Goal: Task Accomplishment & Management: Use online tool/utility

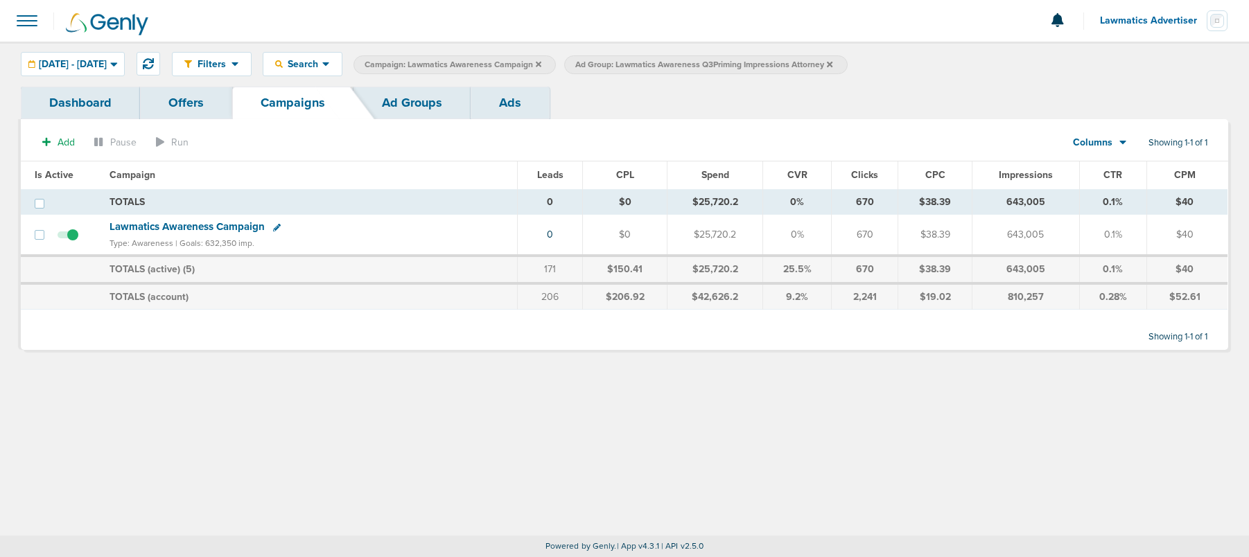
click at [157, 226] on span "Lawmatics Awareness Campaign" at bounding box center [187, 226] width 155 height 12
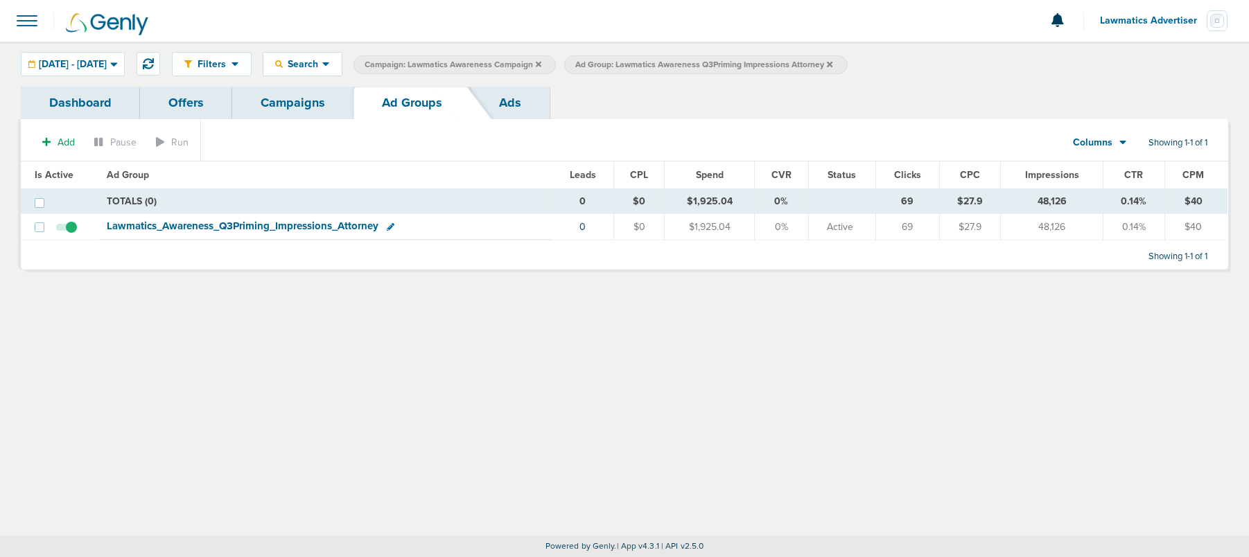
click at [275, 223] on span "Lawmatics_ Awareness_ Q3Priming_ Impressions_ Attorney" at bounding box center [243, 226] width 272 height 12
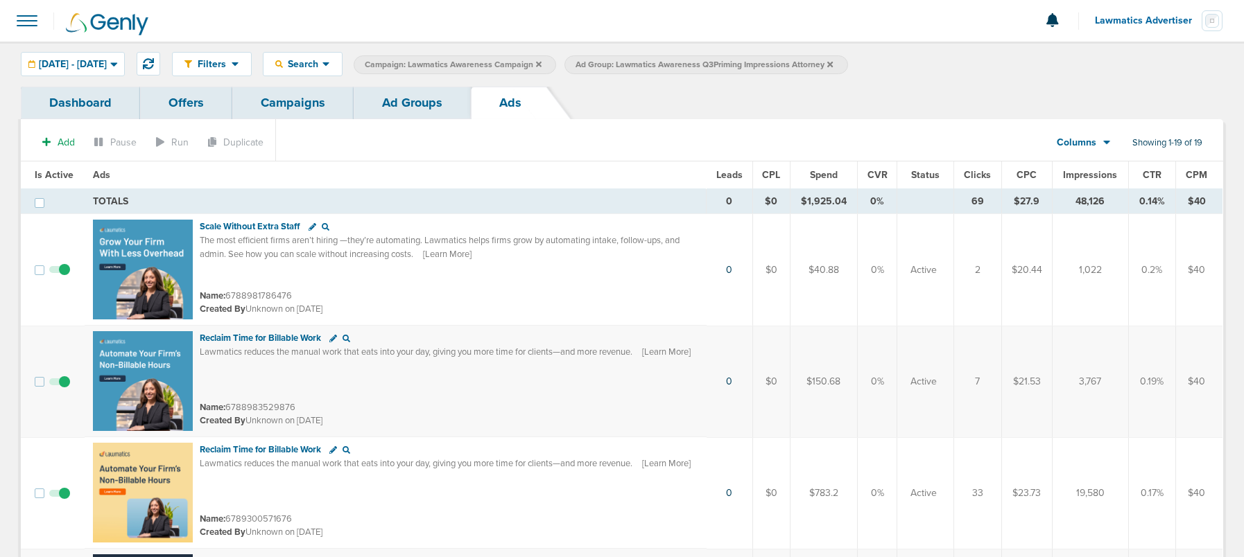
click at [433, 94] on link "Ad Groups" at bounding box center [412, 103] width 117 height 33
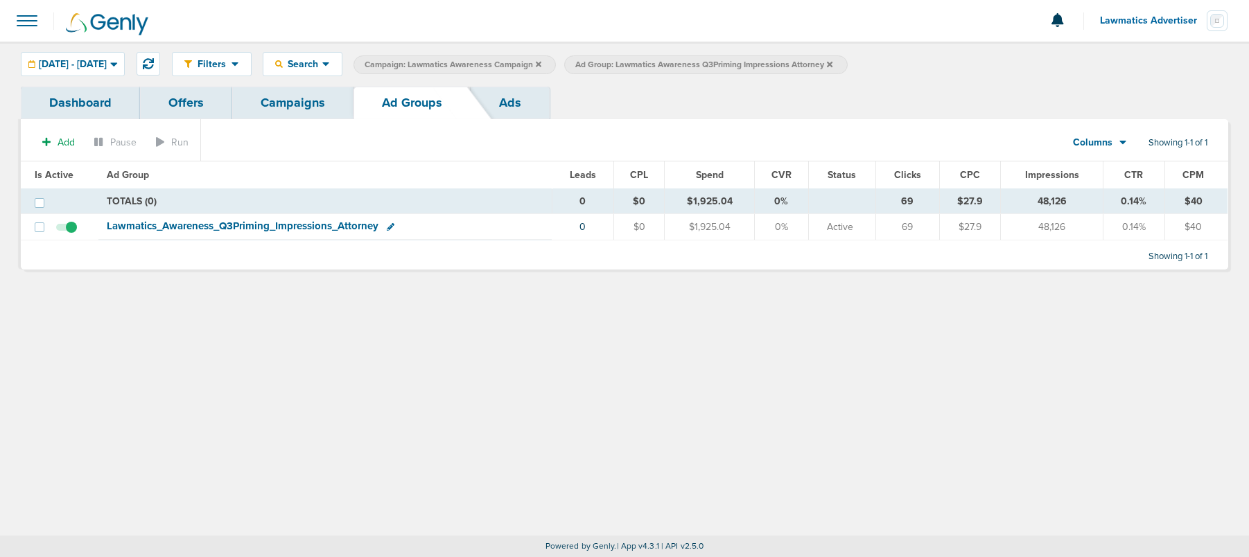
click at [833, 62] on icon at bounding box center [830, 64] width 6 height 8
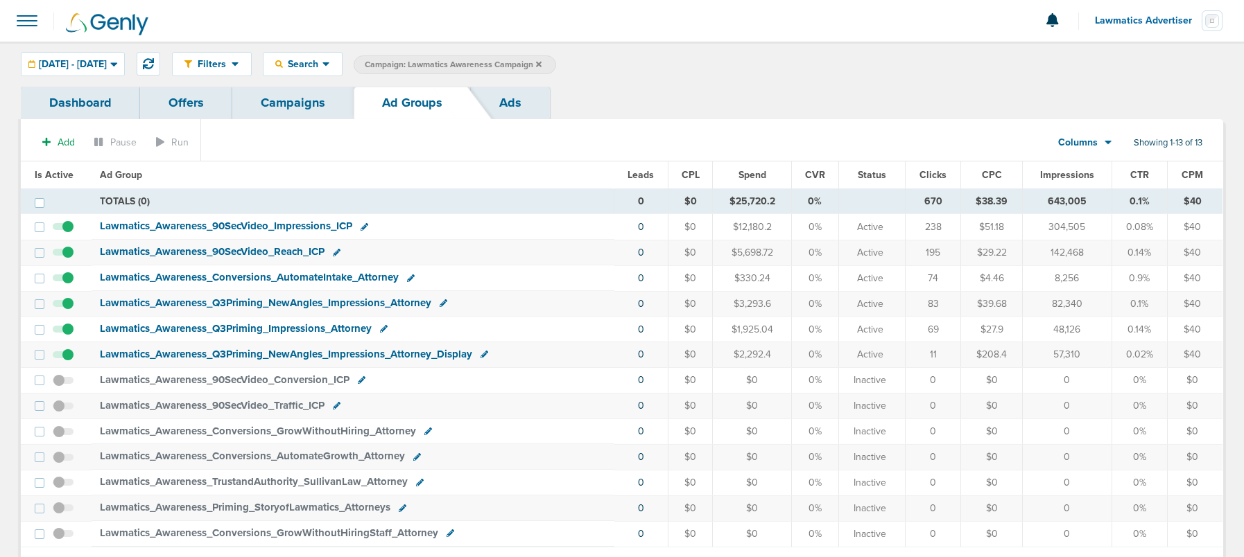
click at [238, 302] on span "Lawmatics_ Awareness_ Q3Priming_ NewAngles_ Impressions_ Attorney" at bounding box center [265, 303] width 331 height 12
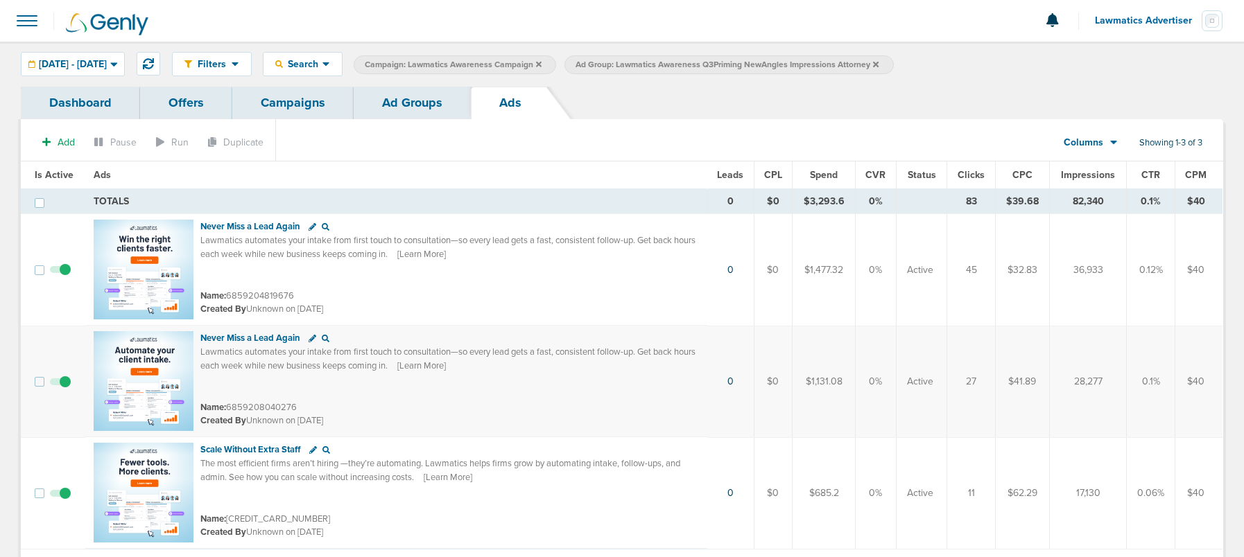
click at [414, 97] on link "Ad Groups" at bounding box center [412, 103] width 117 height 33
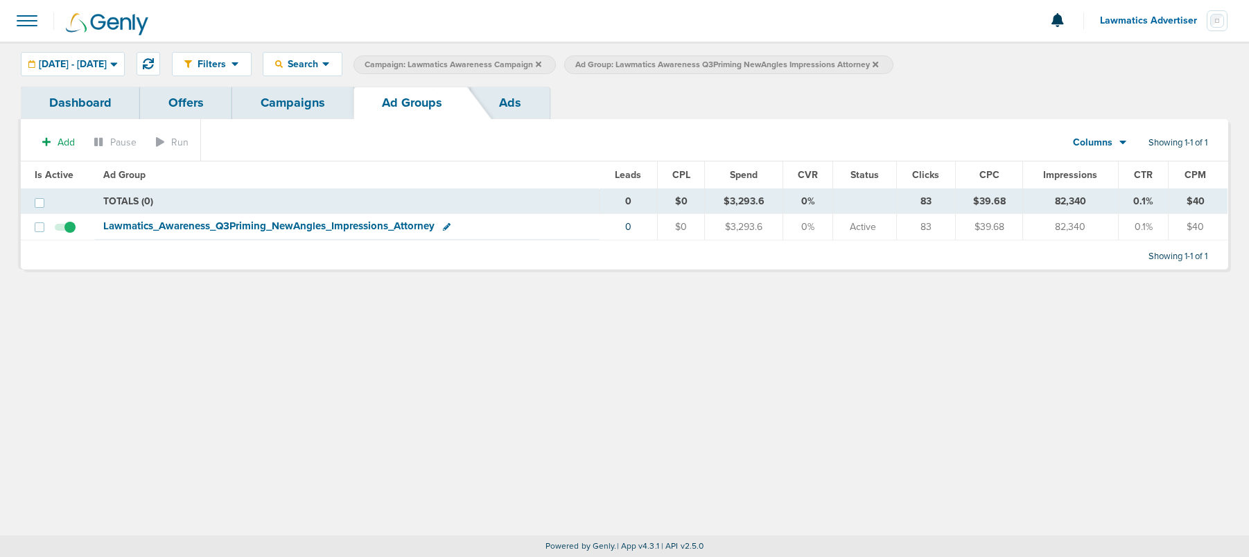
click at [324, 101] on link "Campaigns" at bounding box center [292, 103] width 121 height 33
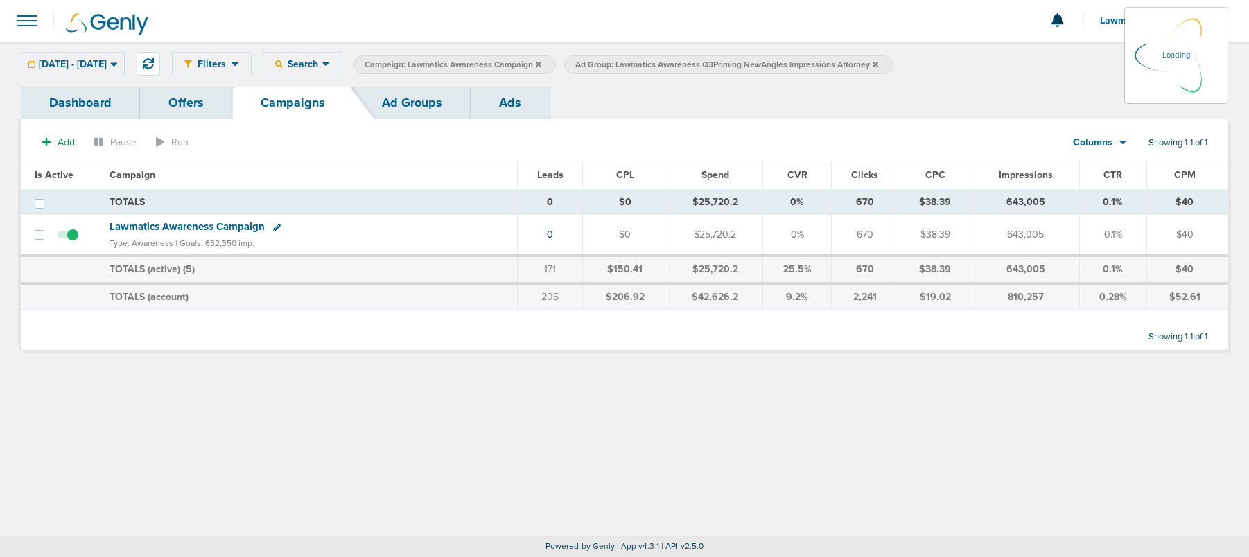
click at [878, 62] on icon at bounding box center [876, 64] width 6 height 6
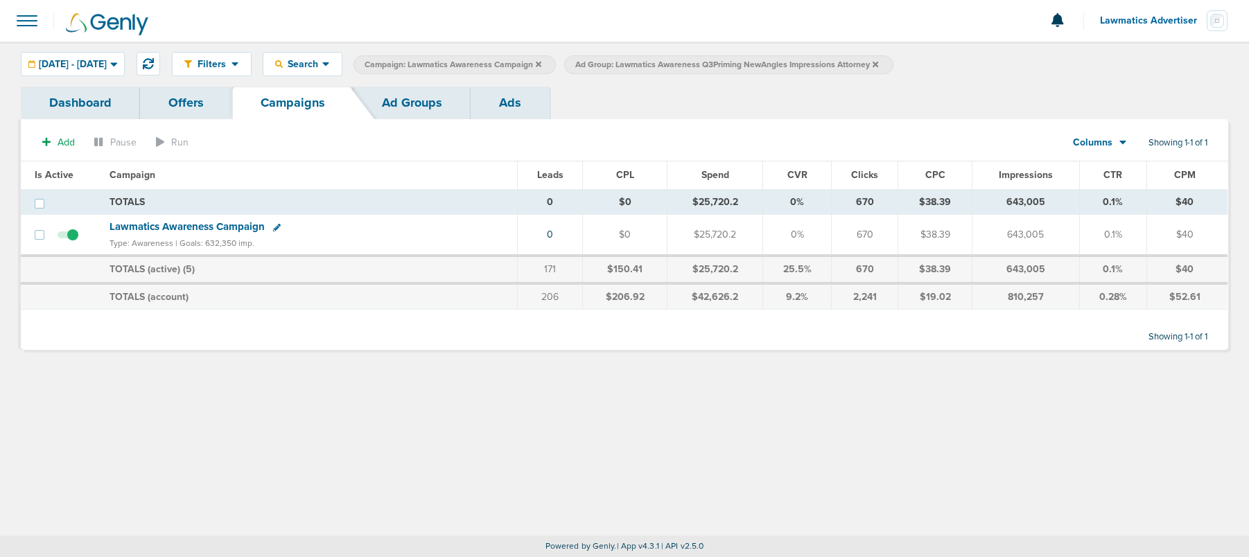
click at [541, 64] on icon at bounding box center [539, 64] width 6 height 6
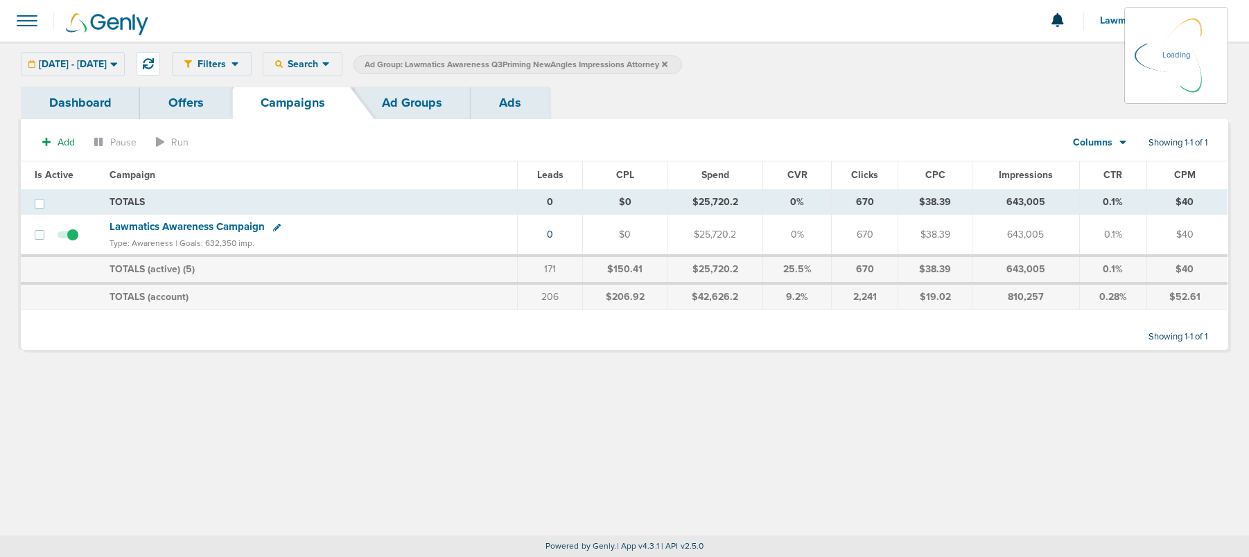
click at [668, 65] on icon at bounding box center [665, 64] width 6 height 6
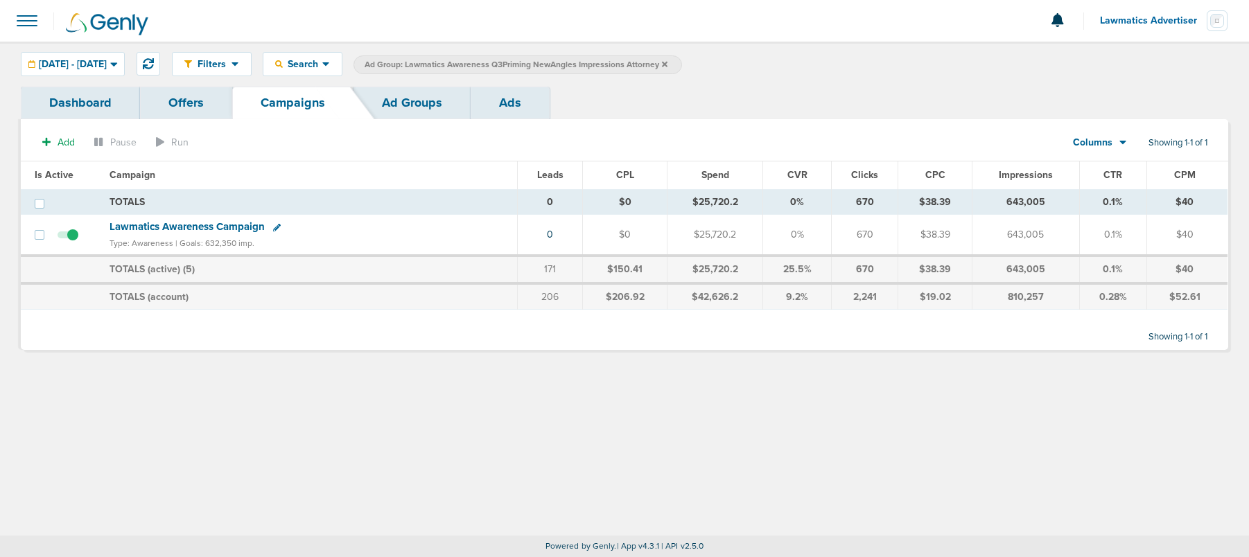
click at [668, 65] on icon at bounding box center [665, 64] width 6 height 6
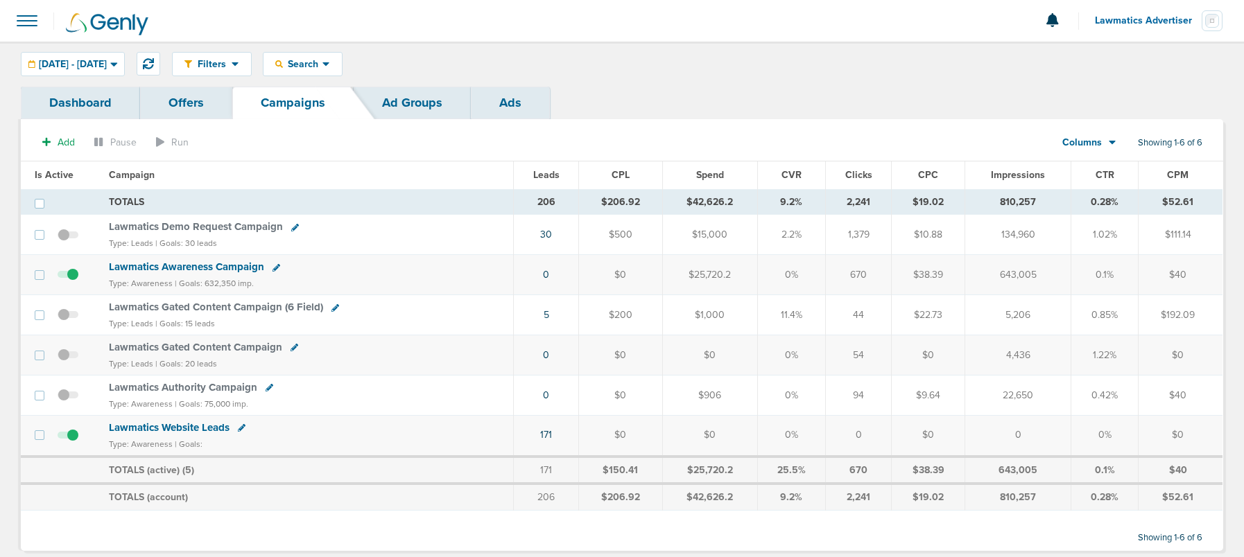
click at [182, 224] on span "Lawmatics Demo Request Campaign" at bounding box center [196, 226] width 174 height 12
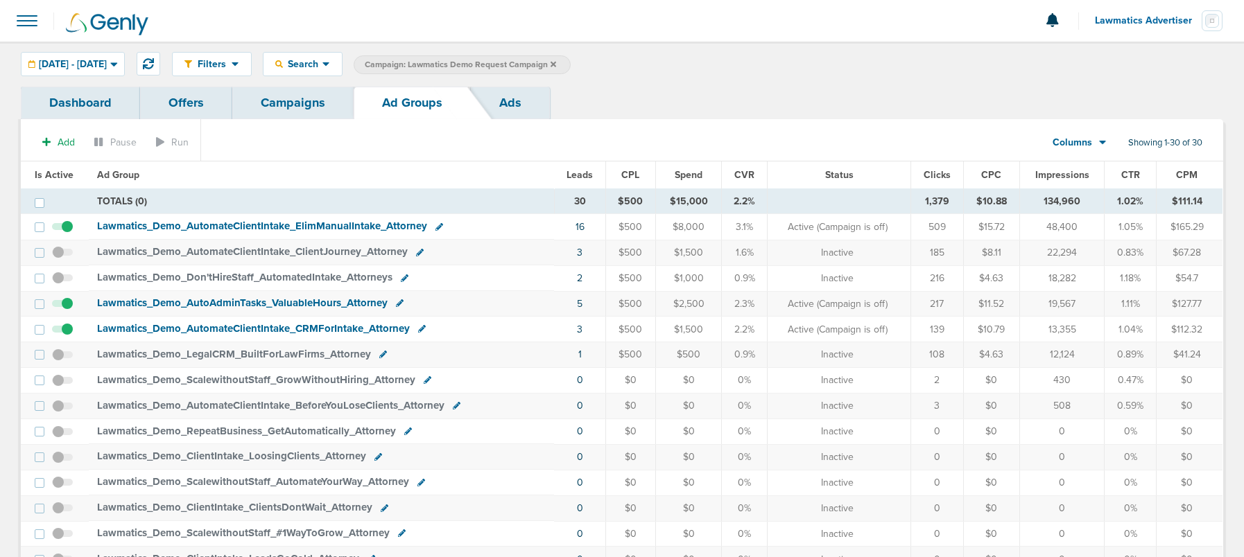
click at [214, 226] on span "Lawmatics_ Demo_ AutomateClientIntake_ ElimManualIntake_ Attorney" at bounding box center [262, 226] width 330 height 12
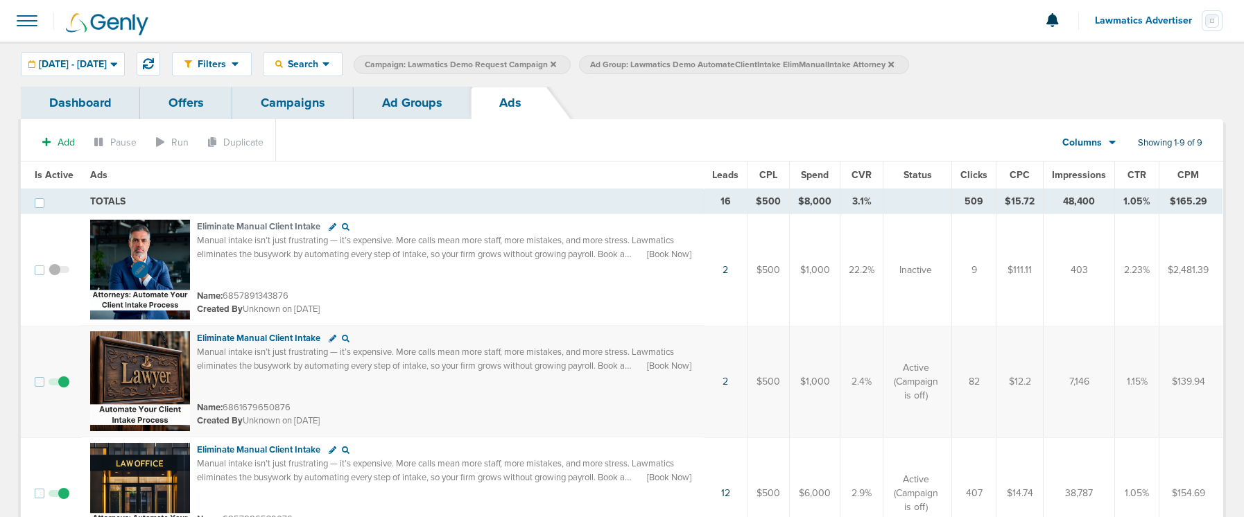
click at [150, 243] on img at bounding box center [140, 270] width 100 height 100
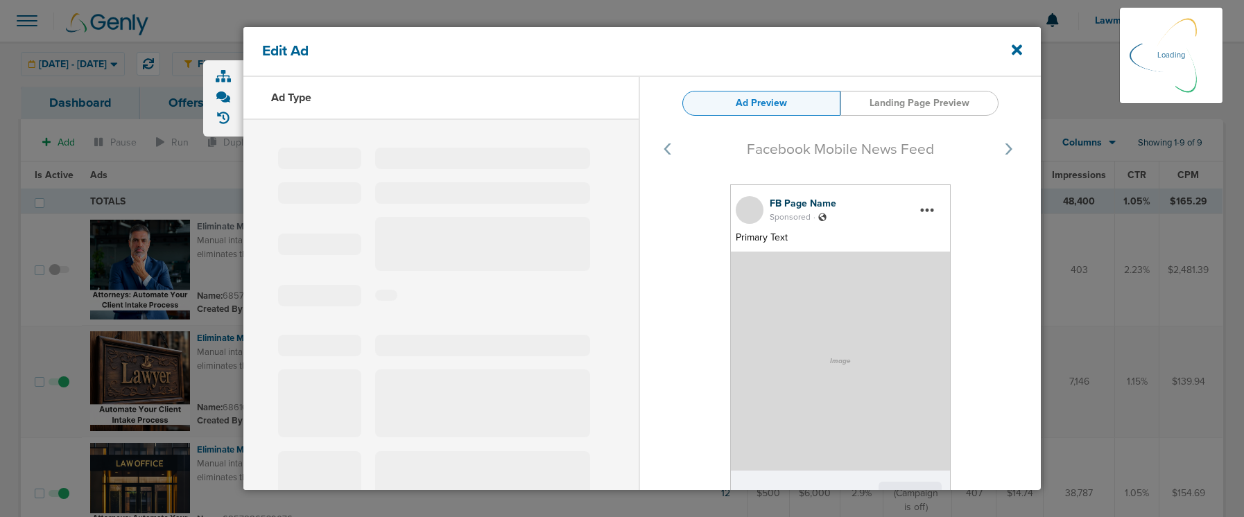
select select "learn_more"
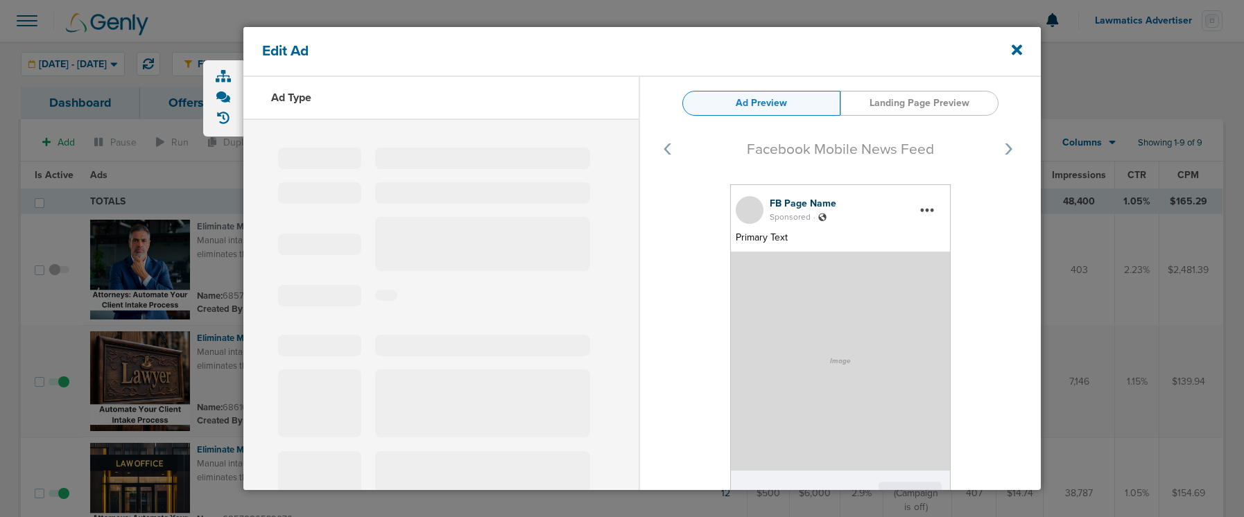
type input "6857891343876"
type input "Eliminate Manual Client Intake"
type textarea "Manual intake isn’t just frustrating — it’s expensive. More calls mean more sta…"
select select "book_travel"
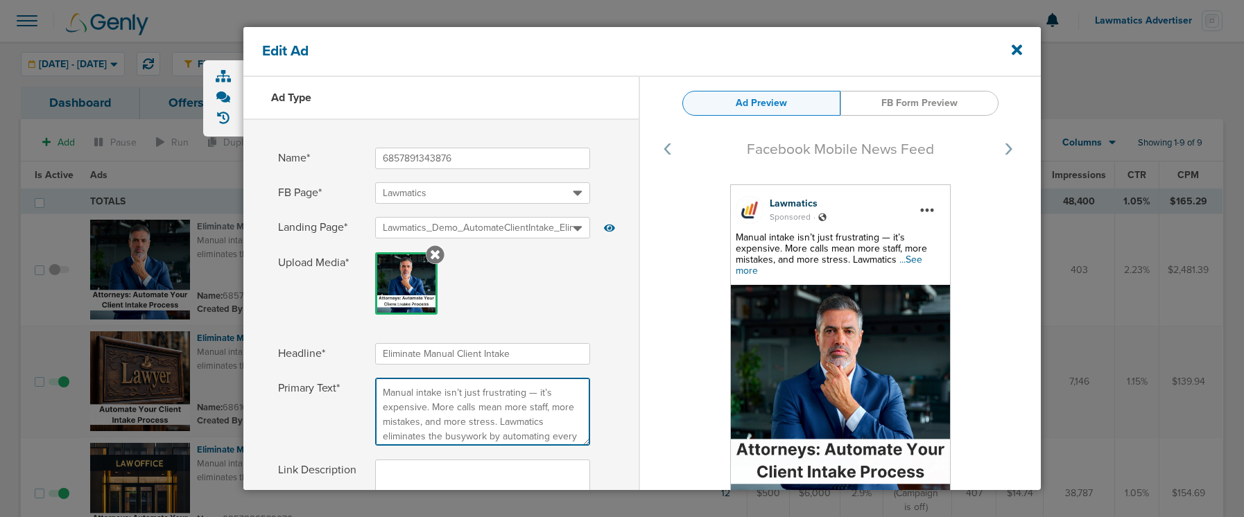
scroll to position [49, 0]
drag, startPoint x: 382, startPoint y: 395, endPoint x: 573, endPoint y: 474, distance: 206.4
click at [573, 474] on div "Headline* Eliminate Manual Client Intake Primary Text* Manual intake isn’t just…" at bounding box center [440, 458] width 395 height 230
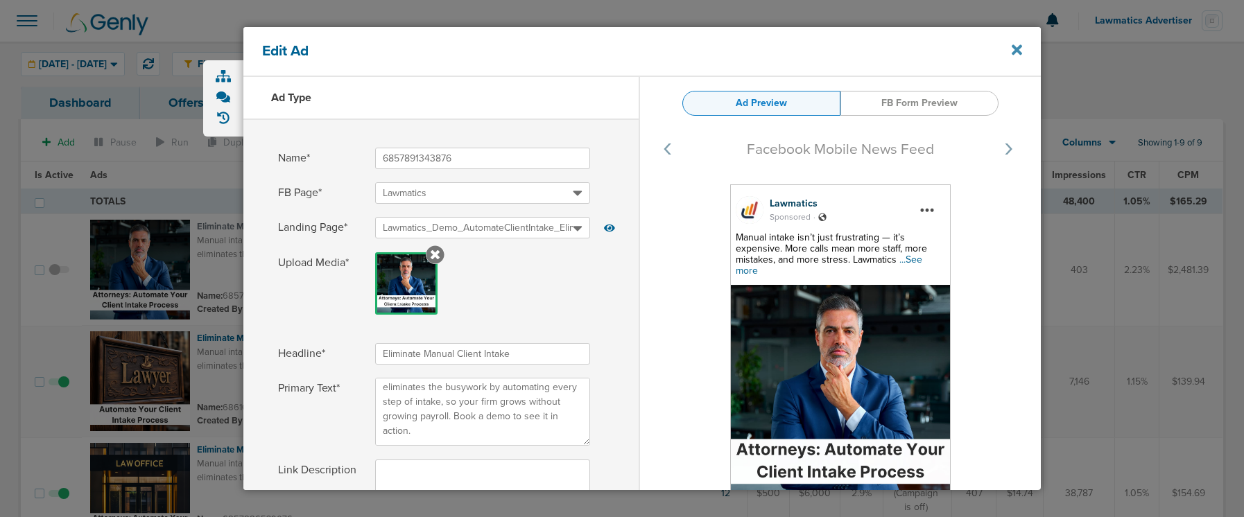
click at [1016, 49] on icon at bounding box center [1016, 50] width 10 height 10
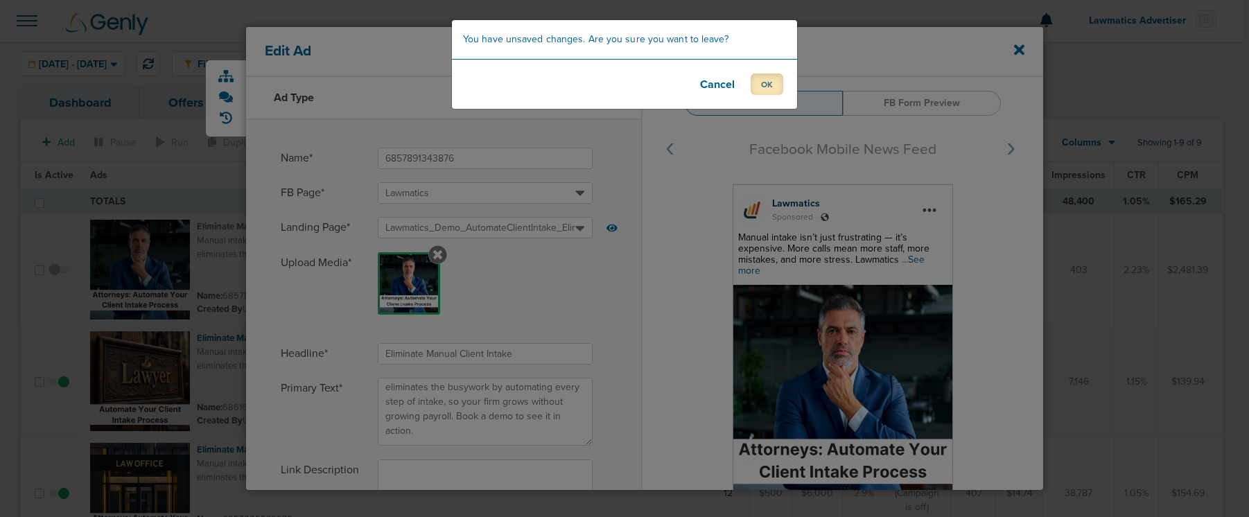
click at [773, 85] on button "OK" at bounding box center [767, 83] width 33 height 21
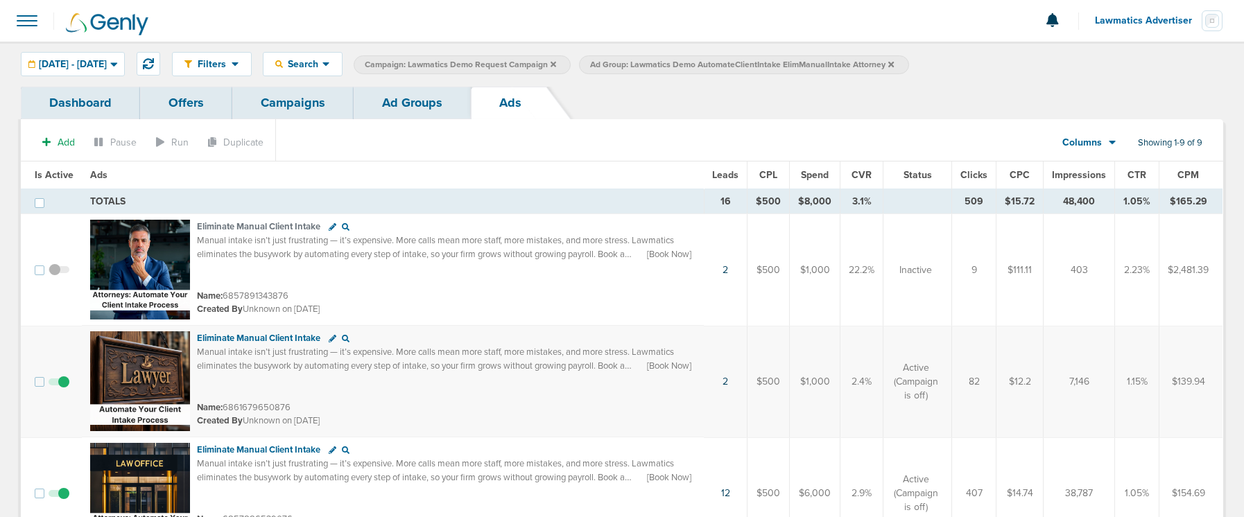
click at [408, 103] on link "Ad Groups" at bounding box center [412, 103] width 117 height 33
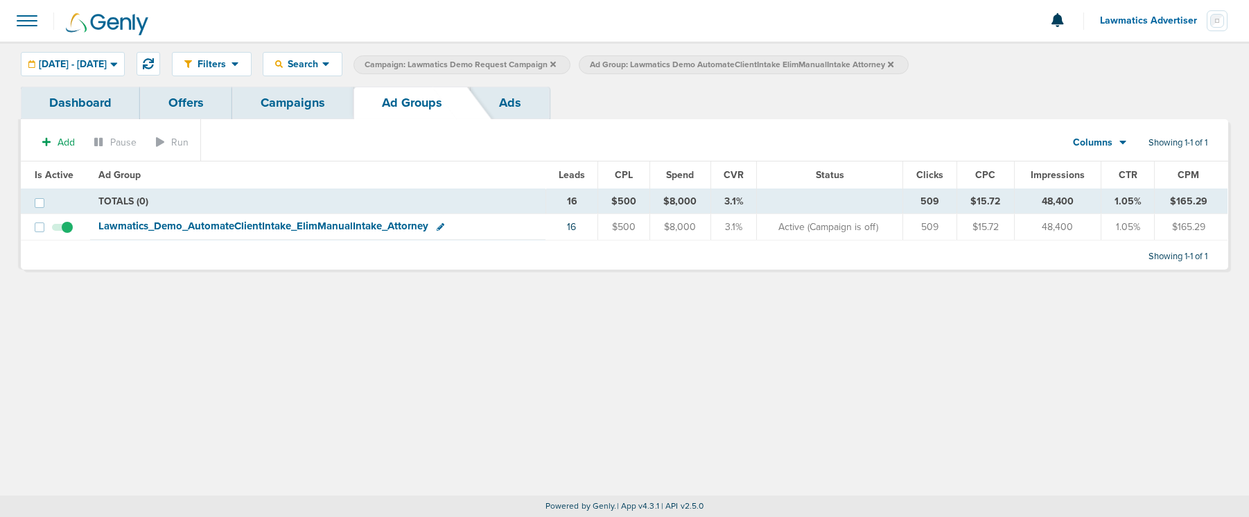
click at [894, 64] on icon at bounding box center [891, 64] width 6 height 6
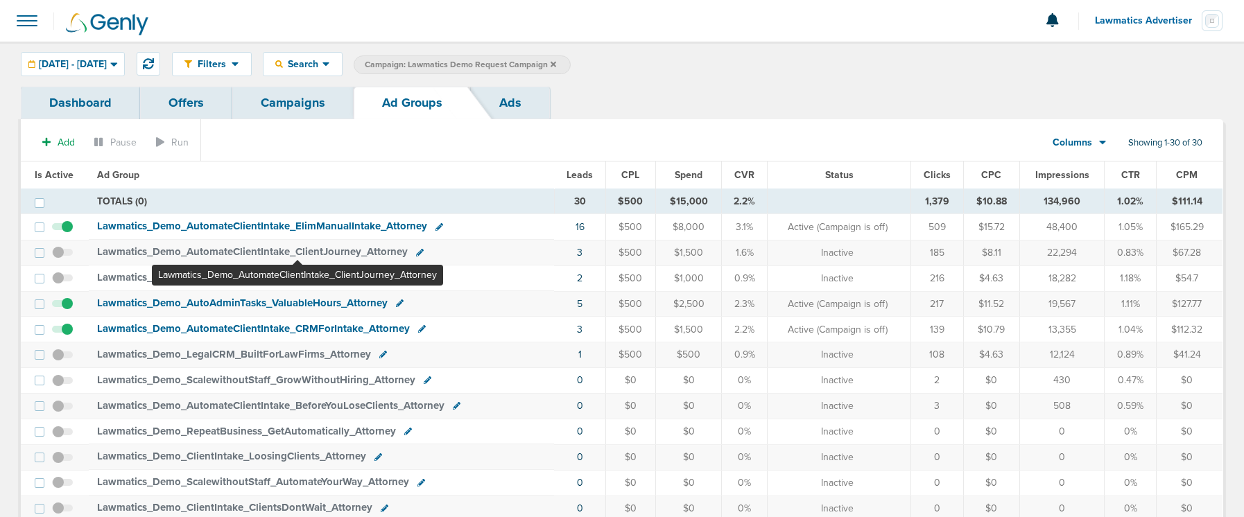
click at [297, 254] on span "Lawmatics_ Demo_ AutomateClientIntake_ ClientJourney_ Attorney" at bounding box center [252, 251] width 311 height 12
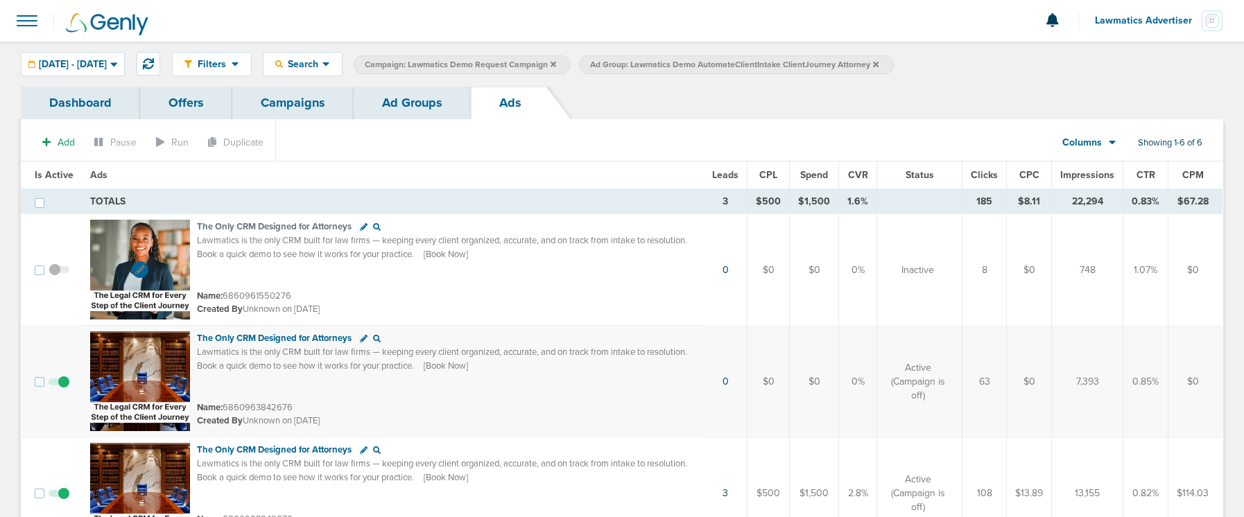
click at [168, 236] on img at bounding box center [140, 270] width 100 height 100
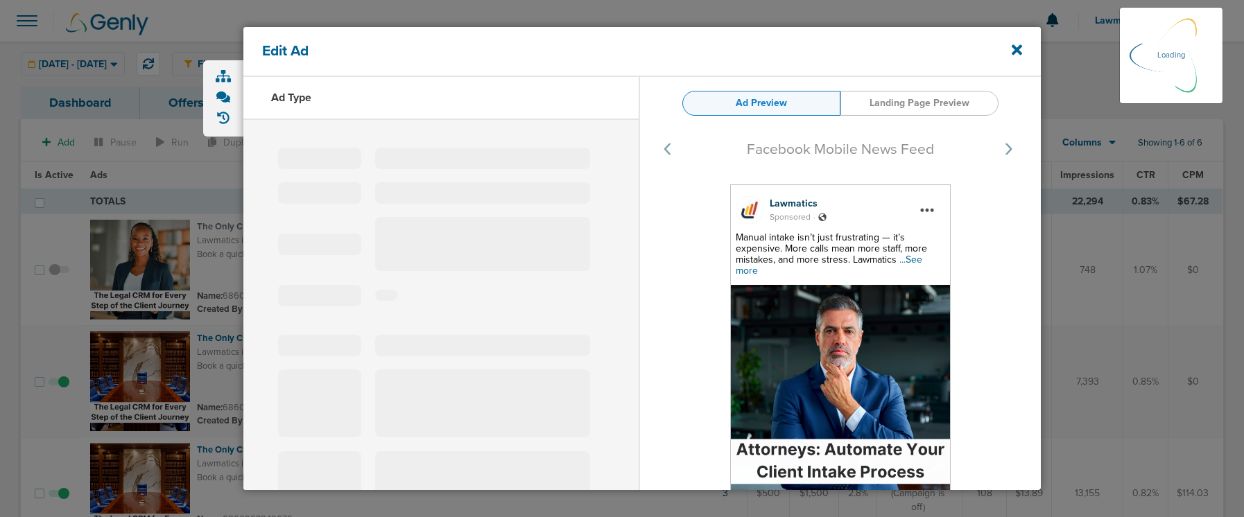
select select "learn_more"
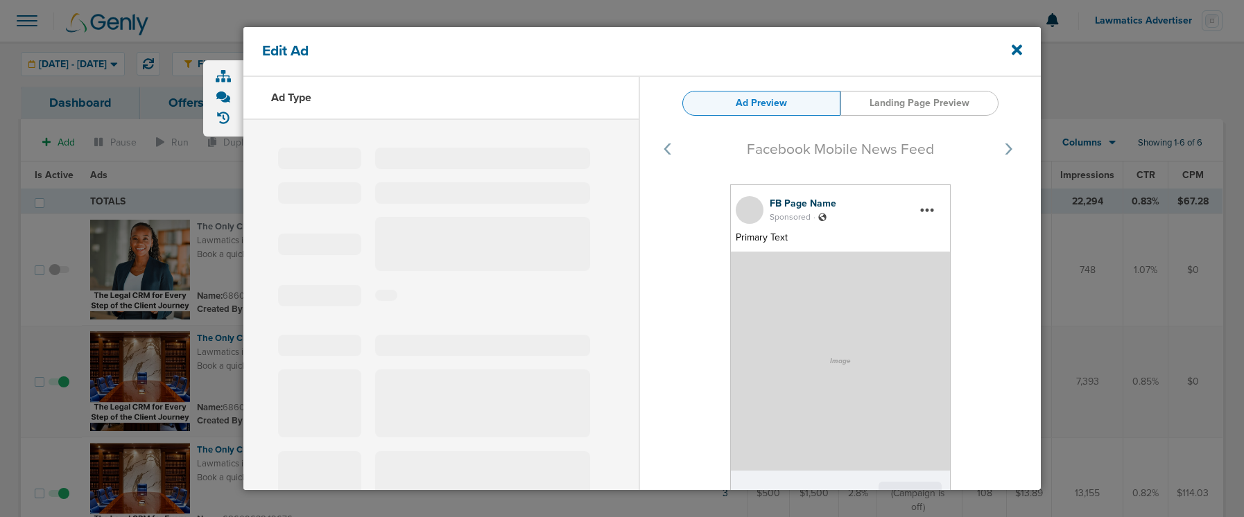
type input "6860961550276"
type input "The Only CRM Designed for Attorneys"
type textarea "Lawmatics is the only CRM built for law firms — keeping every client organized,…"
select select "book_travel"
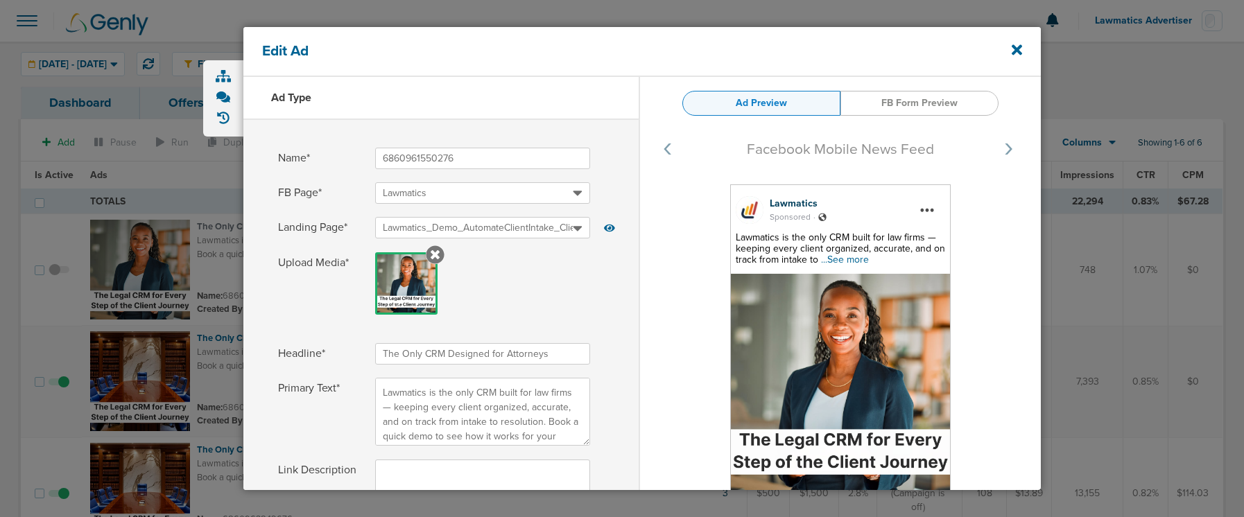
select select "book_travel"
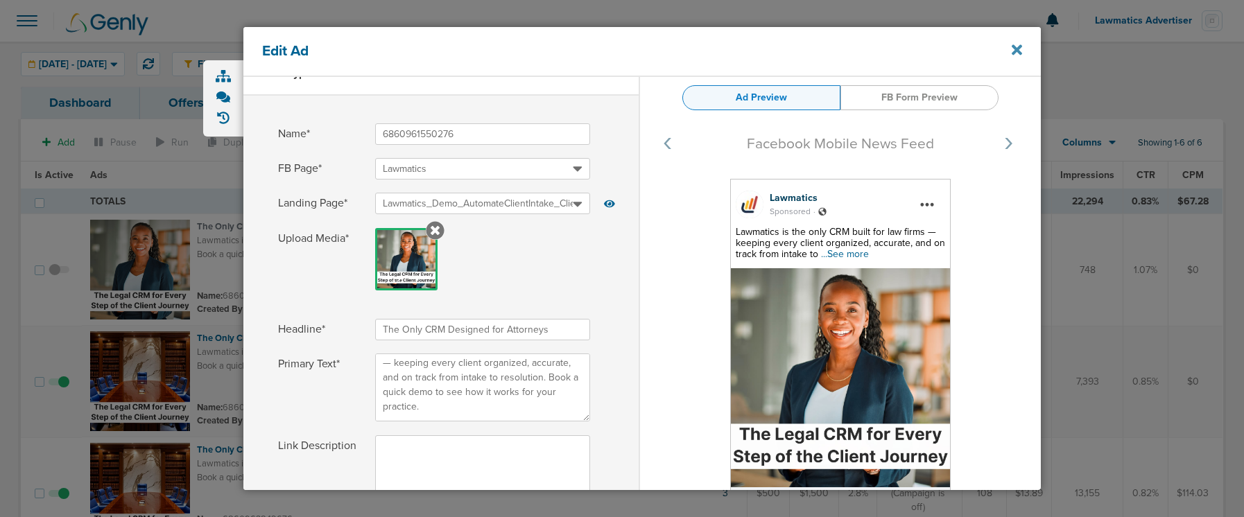
click at [1016, 49] on icon at bounding box center [1016, 50] width 10 height 10
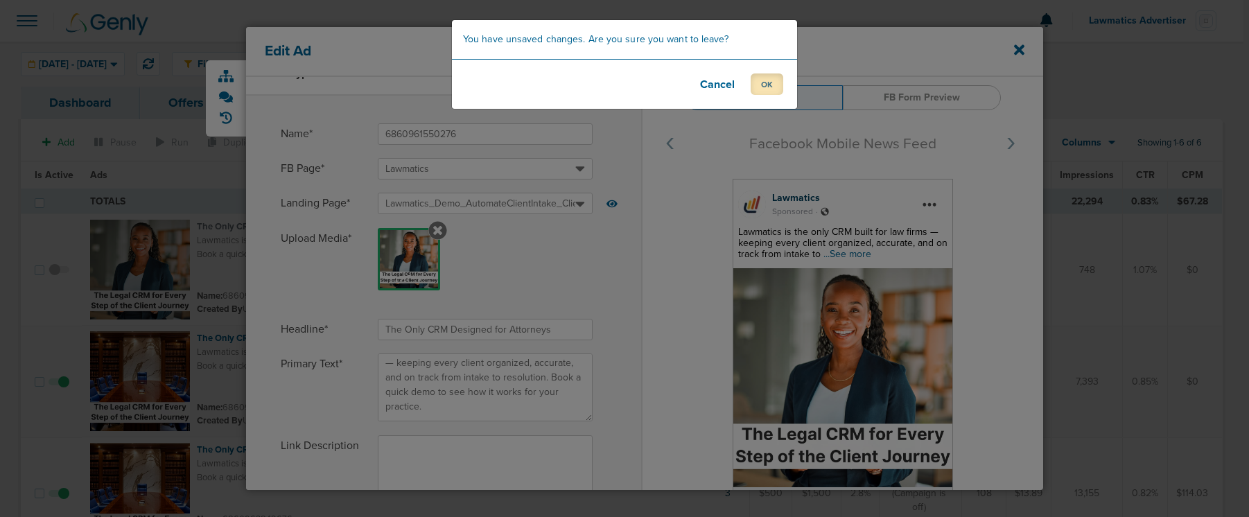
click at [769, 84] on button "OK" at bounding box center [767, 83] width 33 height 21
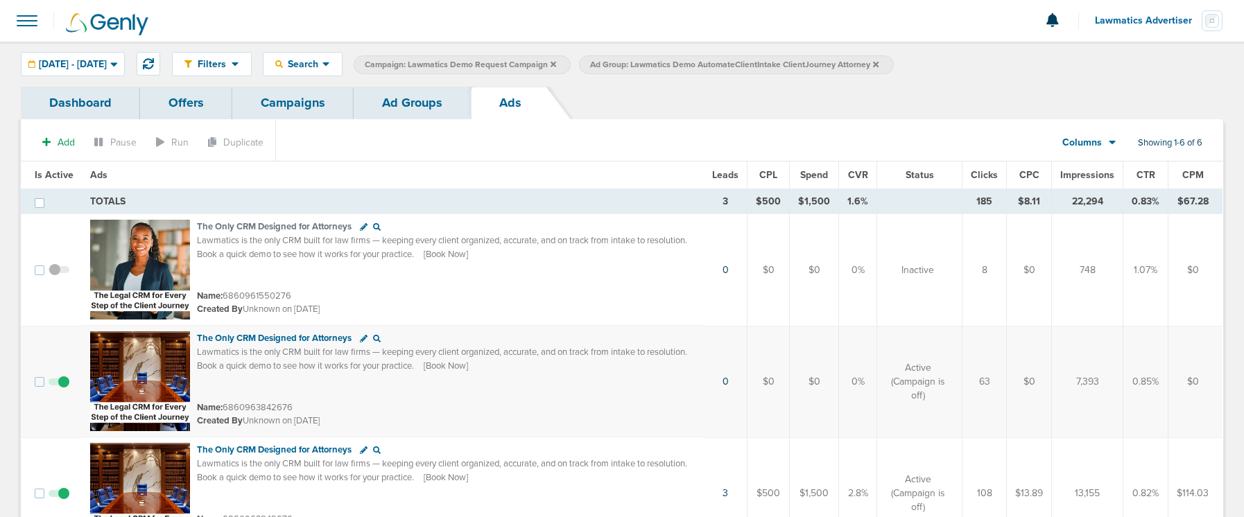
click at [397, 103] on link "Ad Groups" at bounding box center [412, 103] width 117 height 33
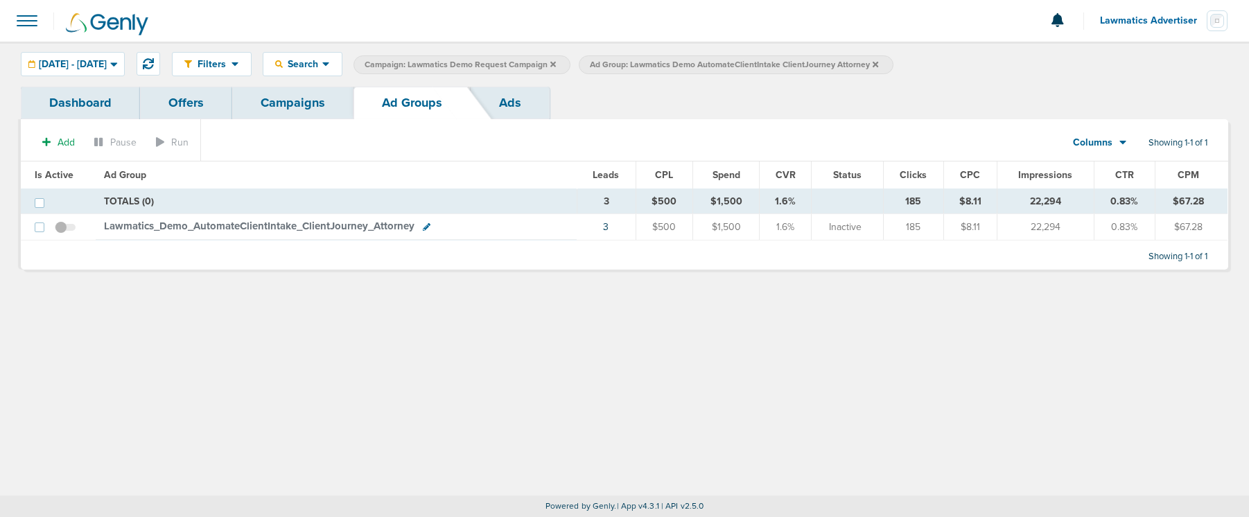
click at [878, 64] on icon at bounding box center [876, 64] width 6 height 8
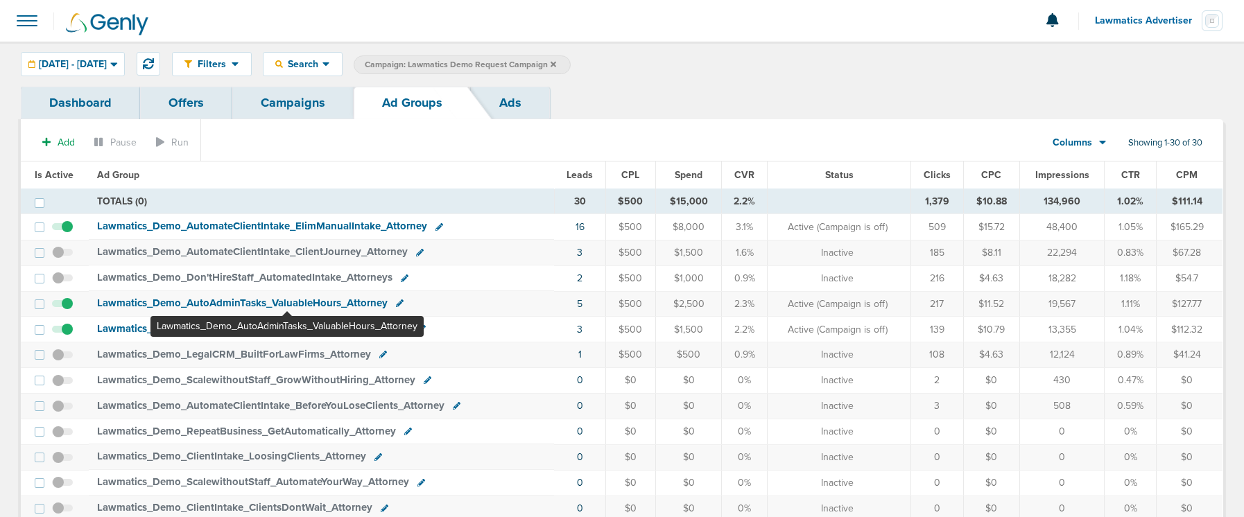
click at [287, 299] on span "Lawmatics_ Demo_ AutoAdminTasks_ ValuableHours_ Attorney" at bounding box center [242, 303] width 290 height 12
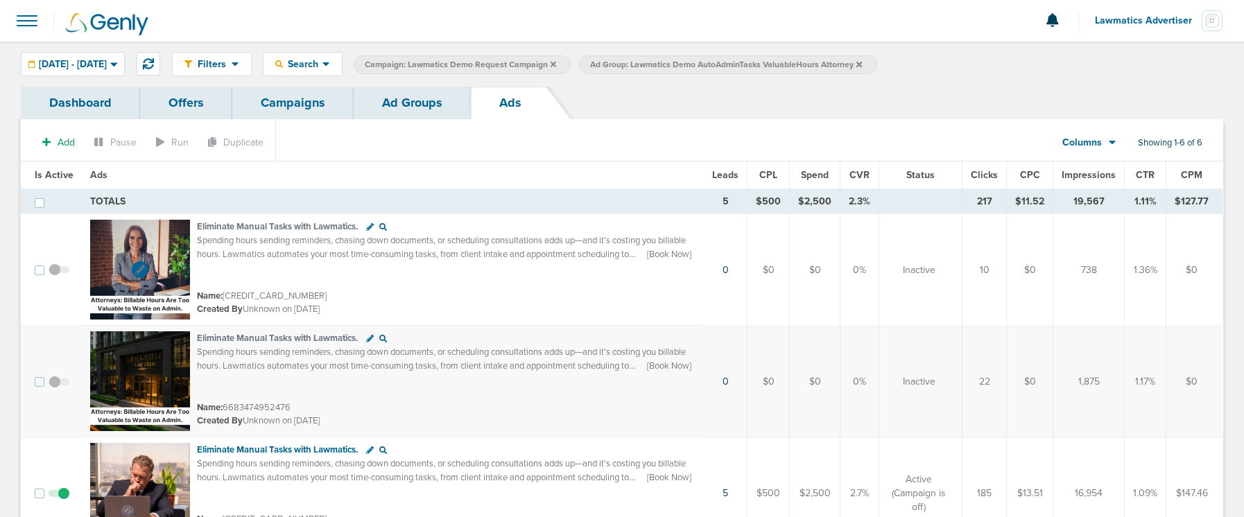
click at [161, 248] on img at bounding box center [140, 270] width 100 height 100
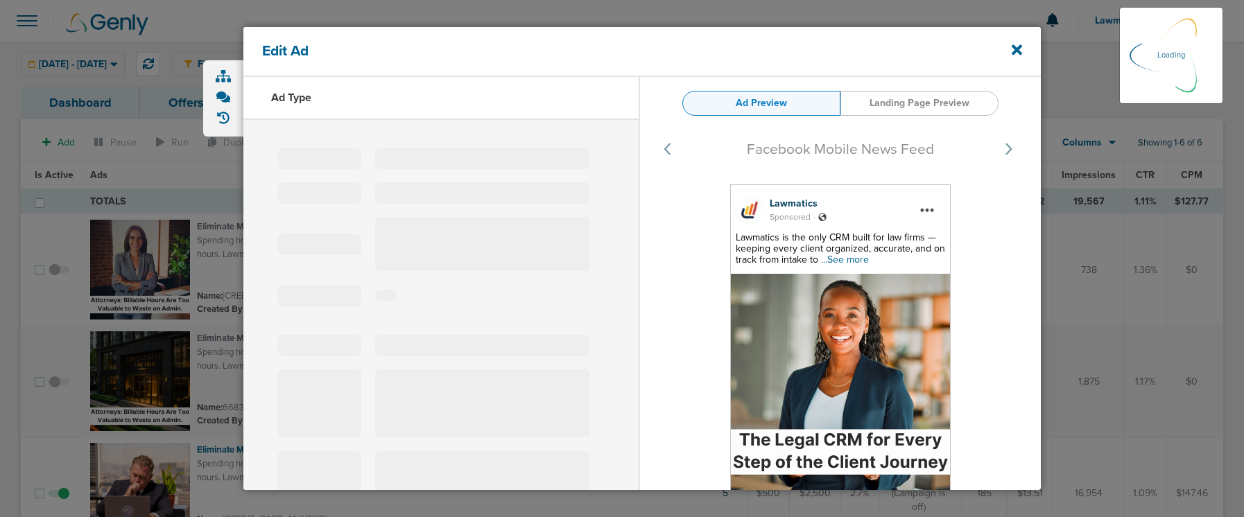
select select "learn_more"
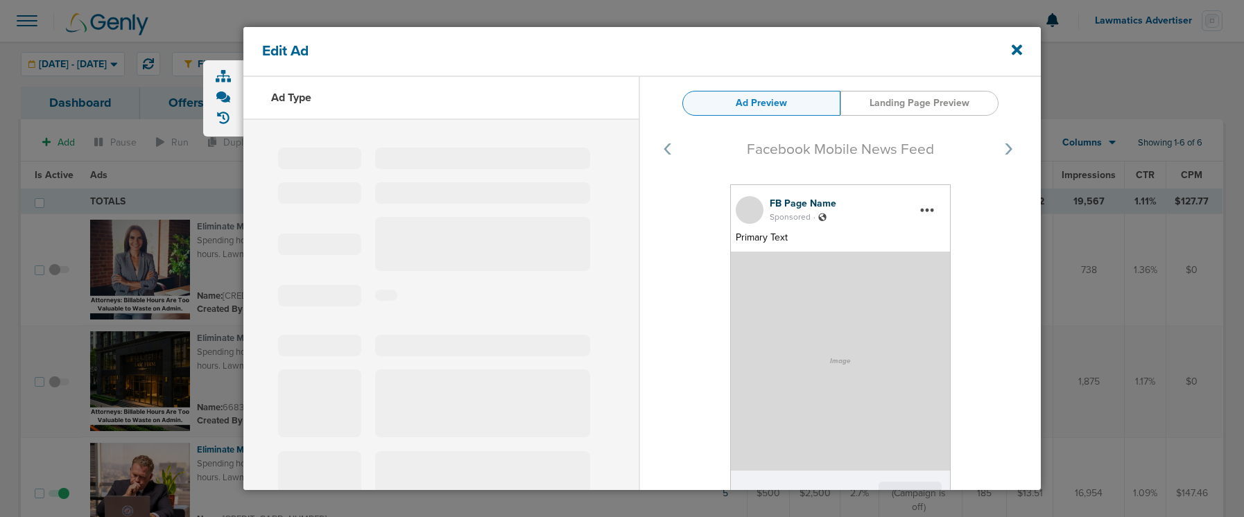
type input "6683474680276"
type input "Eliminate Manual Tasks with Lawmatics."
type textarea "Spending hours sending reminders, chasing down documents, or scheduling consult…"
select select "book_travel"
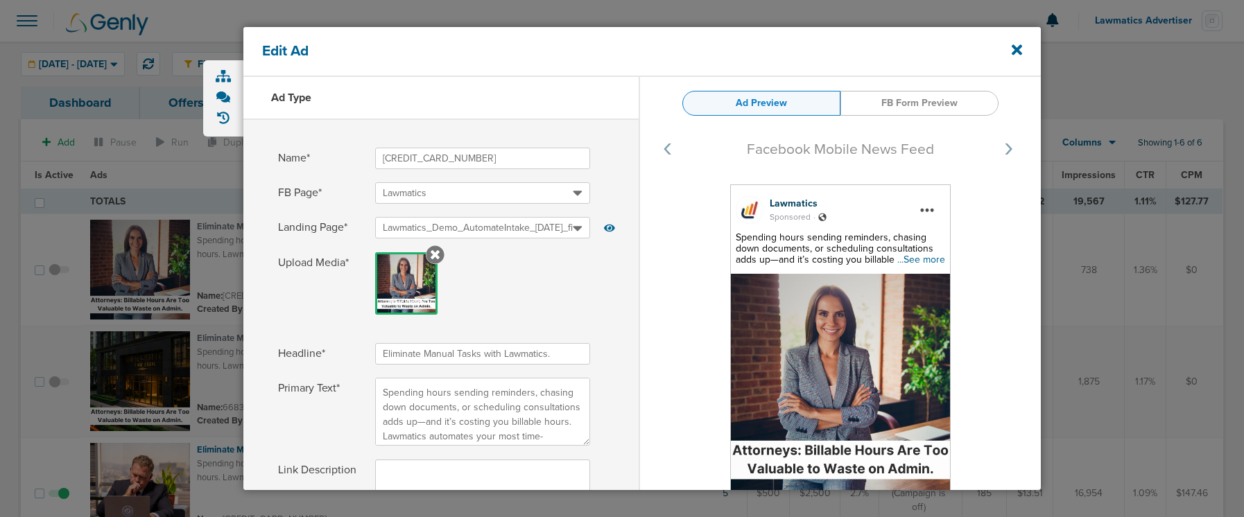
drag, startPoint x: 547, startPoint y: 354, endPoint x: 342, endPoint y: 350, distance: 204.5
click at [342, 350] on label "Headline* Eliminate Manual Tasks with Lawmatics." at bounding box center [441, 353] width 326 height 21
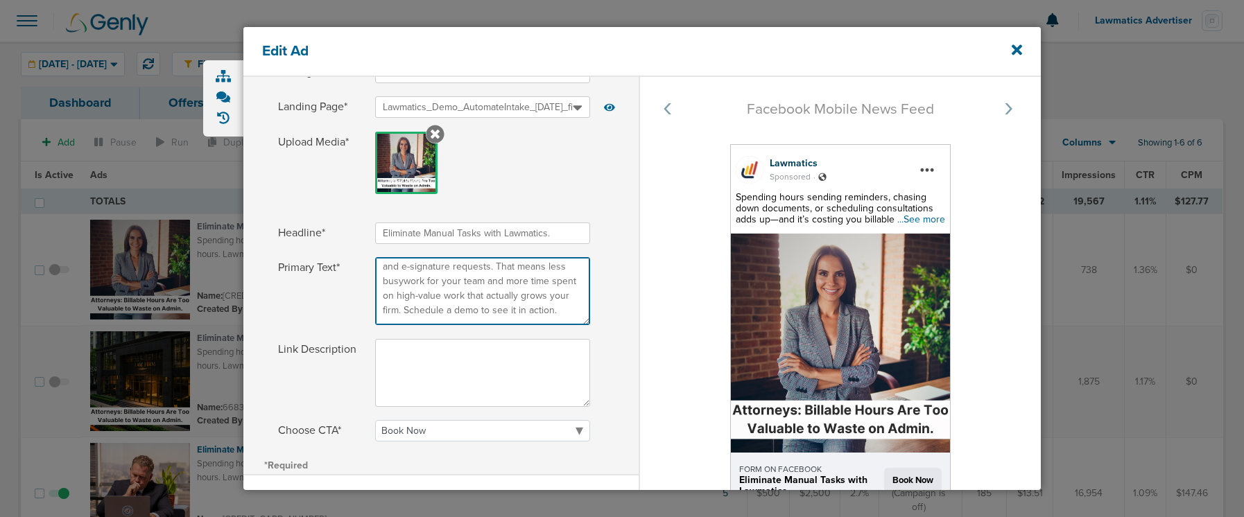
drag, startPoint x: 382, startPoint y: 394, endPoint x: 616, endPoint y: 489, distance: 252.8
click at [616, 489] on div "Ad Type Name* 6683474680276 FB Page* Lawmatics Landing Page* Lawmatics_Demo_Aut…" at bounding box center [440, 256] width 395 height 600
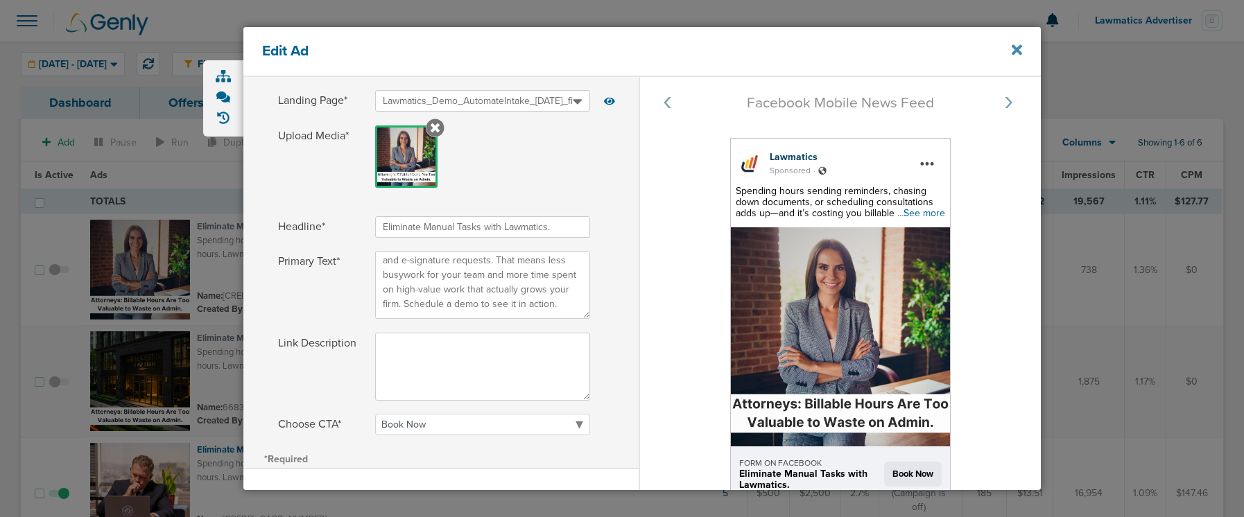
click at [1015, 51] on icon at bounding box center [1016, 50] width 10 height 10
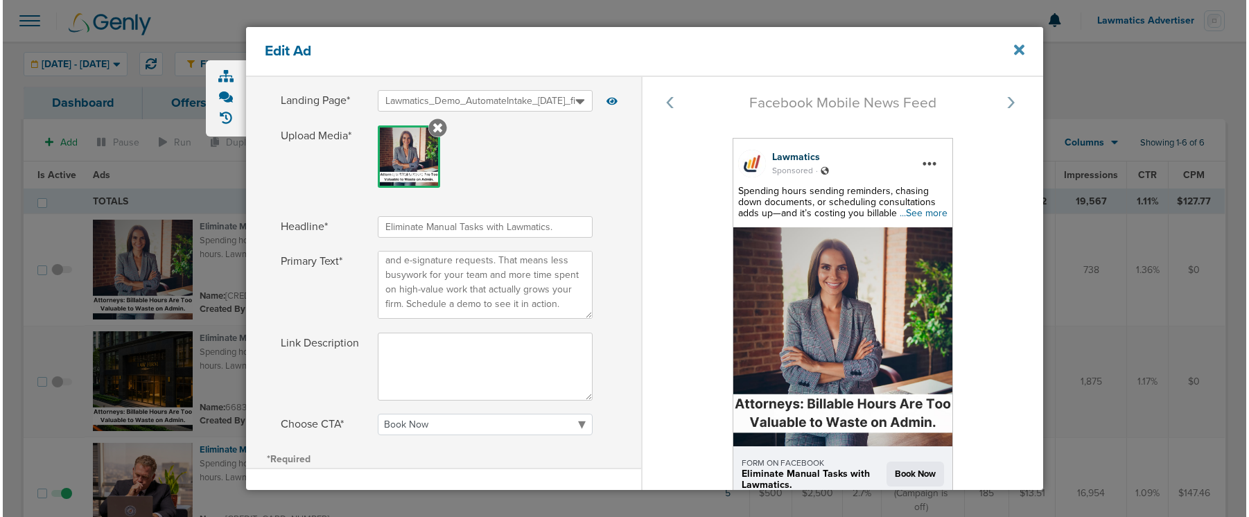
scroll to position [1, 0]
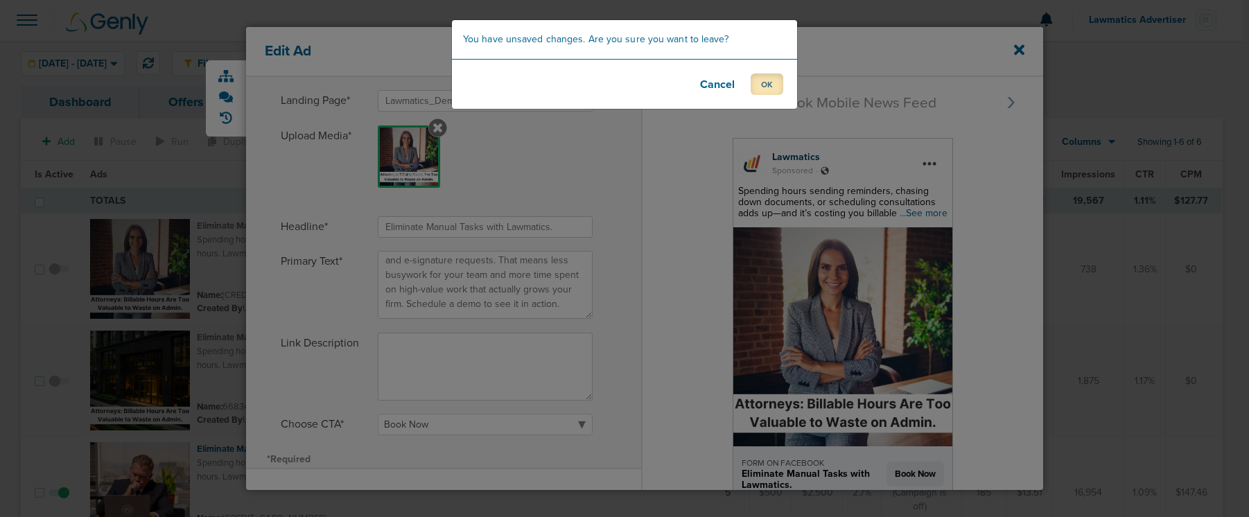
click at [759, 80] on button "OK" at bounding box center [767, 83] width 33 height 21
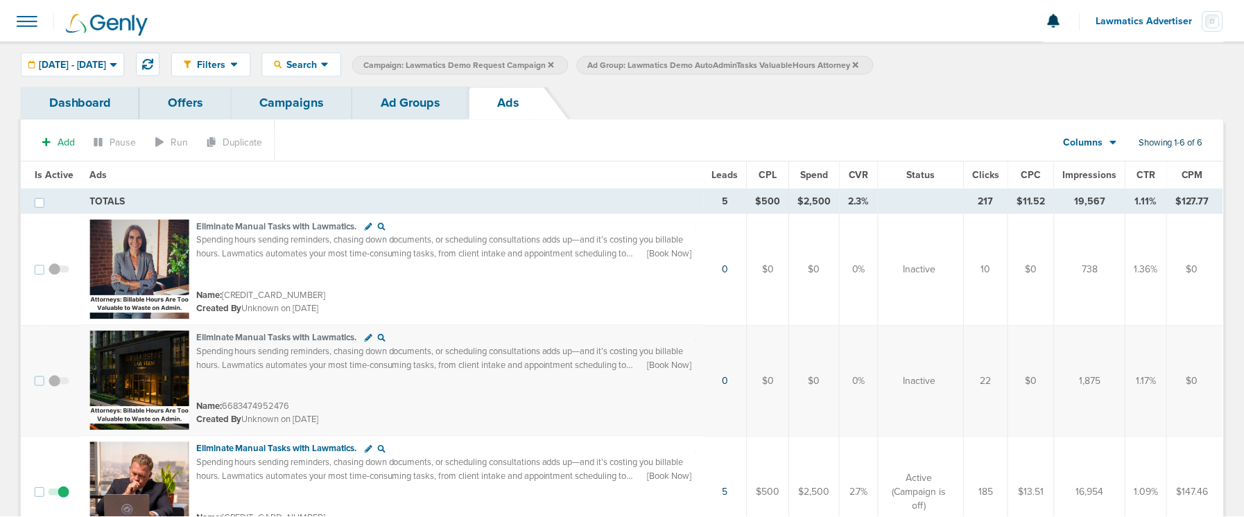
scroll to position [3, 0]
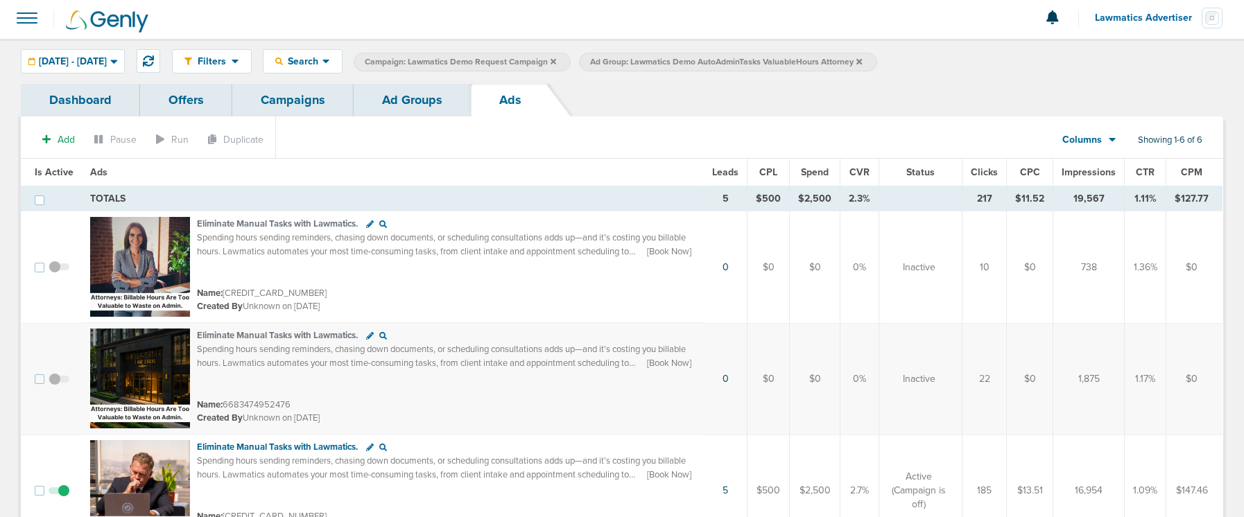
click at [416, 94] on link "Ad Groups" at bounding box center [412, 100] width 117 height 33
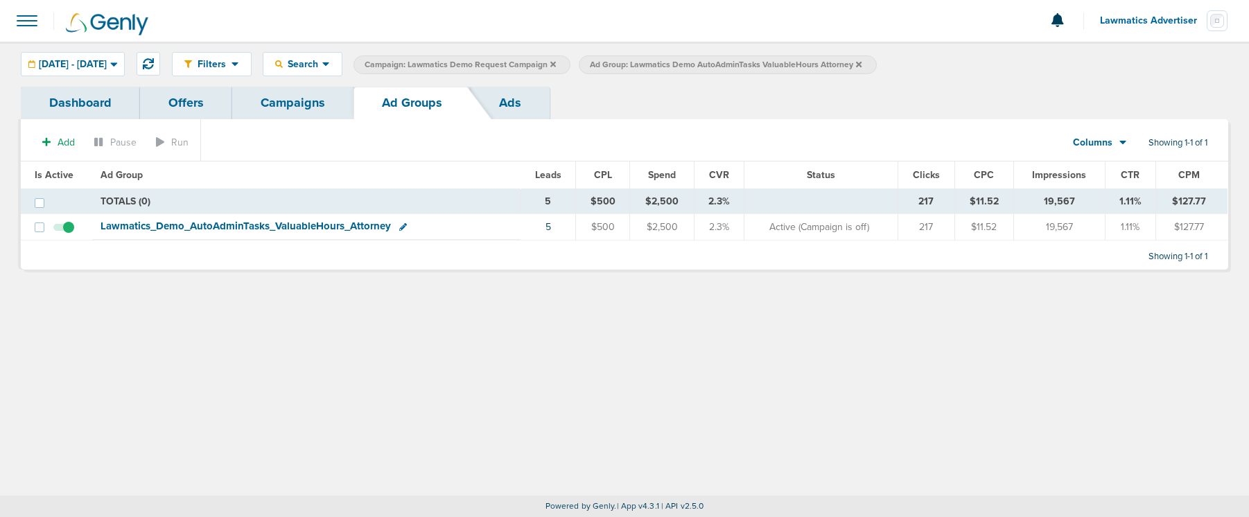
click at [862, 65] on icon at bounding box center [859, 64] width 6 height 6
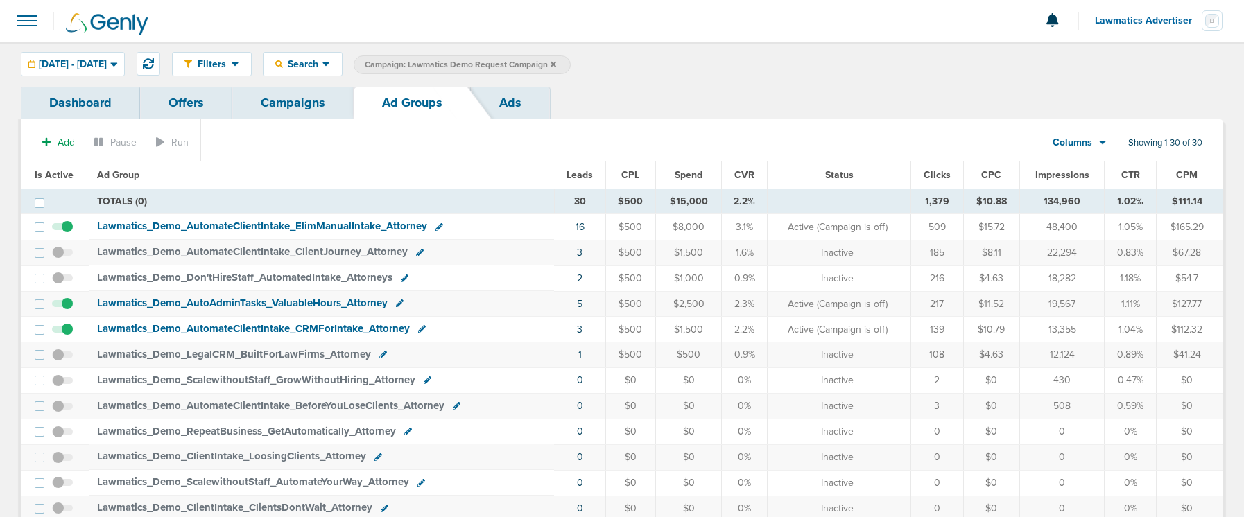
click at [273, 327] on span "Lawmatics_ Demo_ AutomateClientIntake_ CRMForIntake_ Attorney" at bounding box center [253, 328] width 313 height 12
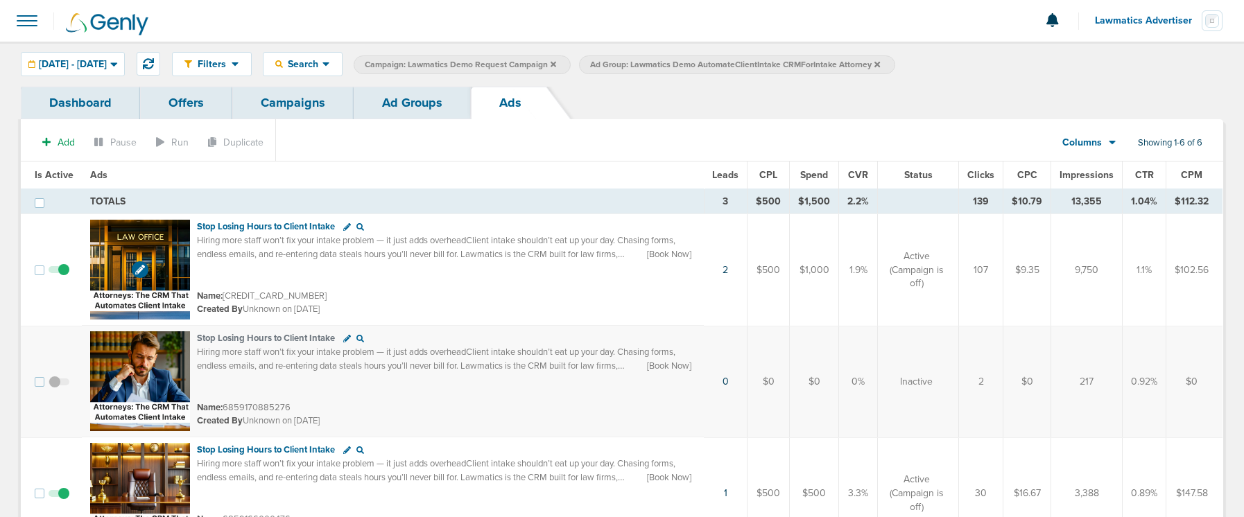
click at [139, 232] on img at bounding box center [140, 270] width 100 height 100
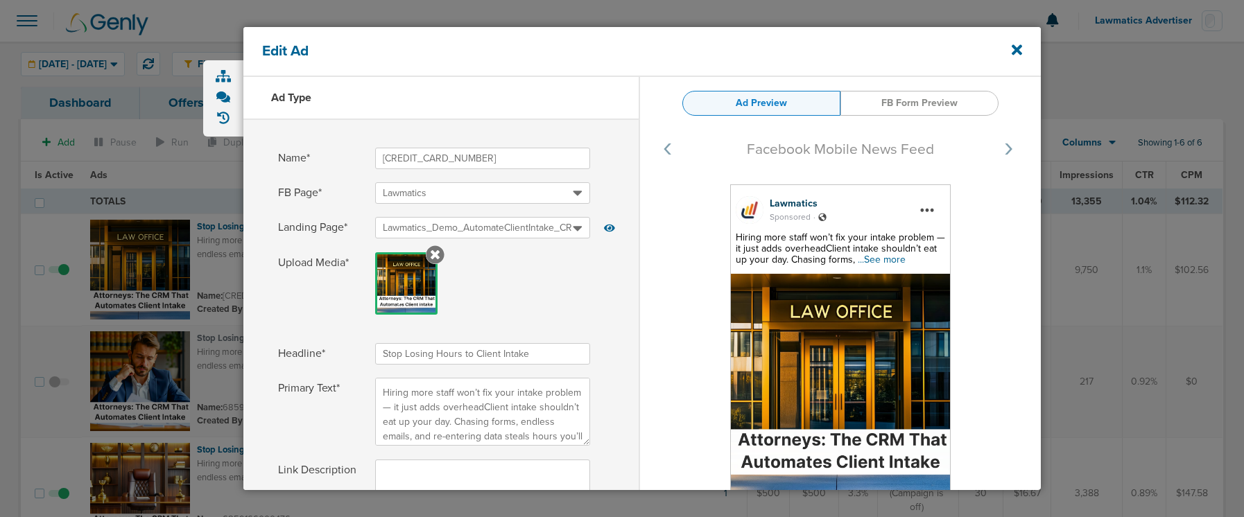
select select "book_travel"
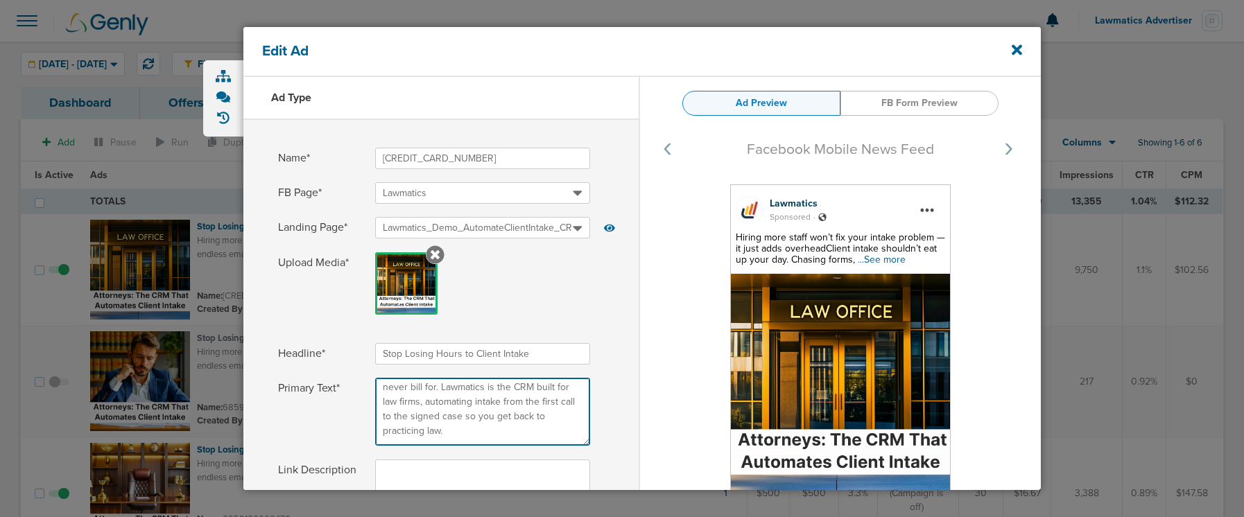
scroll to position [186, 0]
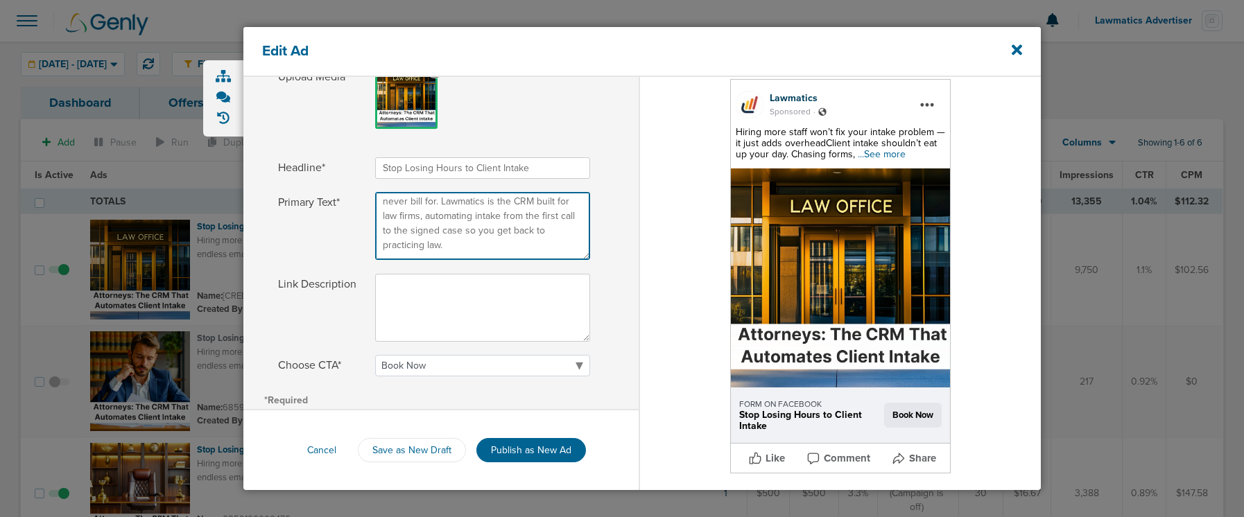
drag, startPoint x: 382, startPoint y: 392, endPoint x: 820, endPoint y: 532, distance: 459.7
click at [820, 516] on html "Notifications You have no unread notifications Lawmatics Advertiser Profile Sig…" at bounding box center [622, 258] width 1244 height 517
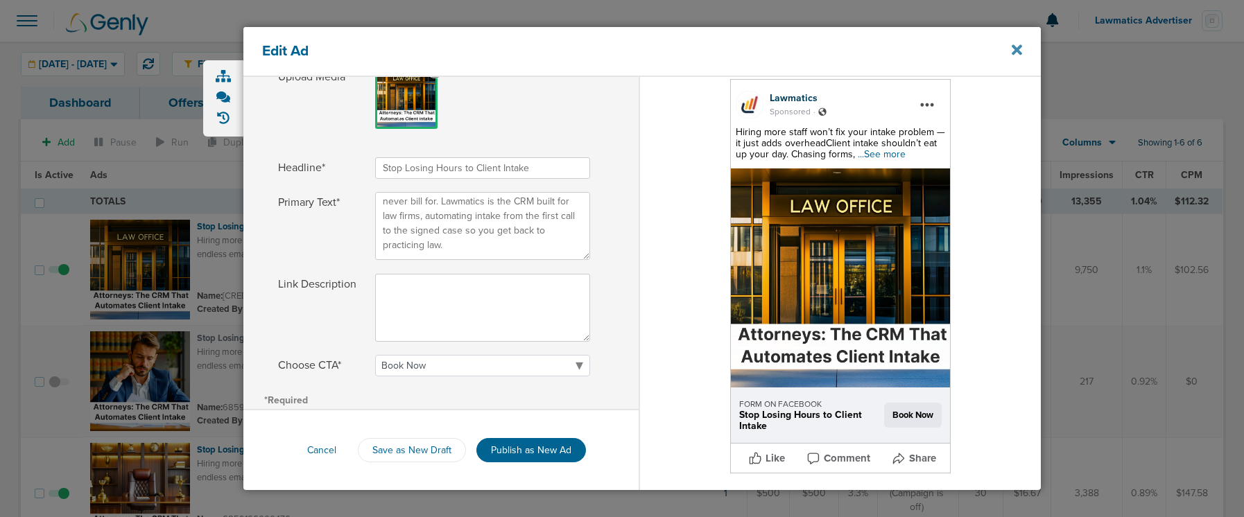
click at [1014, 49] on icon at bounding box center [1016, 50] width 10 height 10
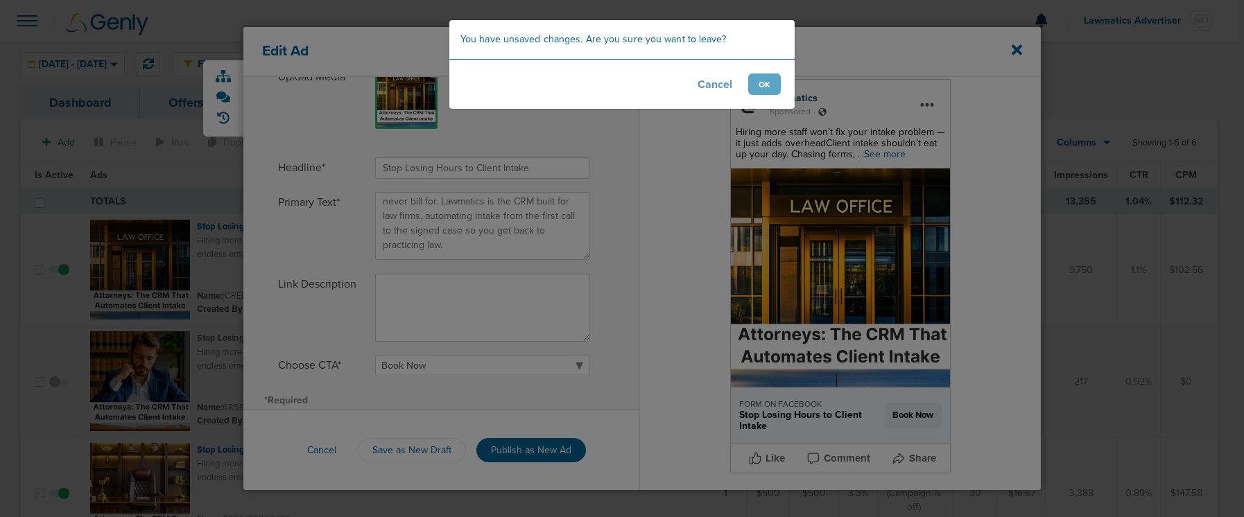
scroll to position [1, 0]
click at [760, 88] on button "OK" at bounding box center [767, 83] width 33 height 21
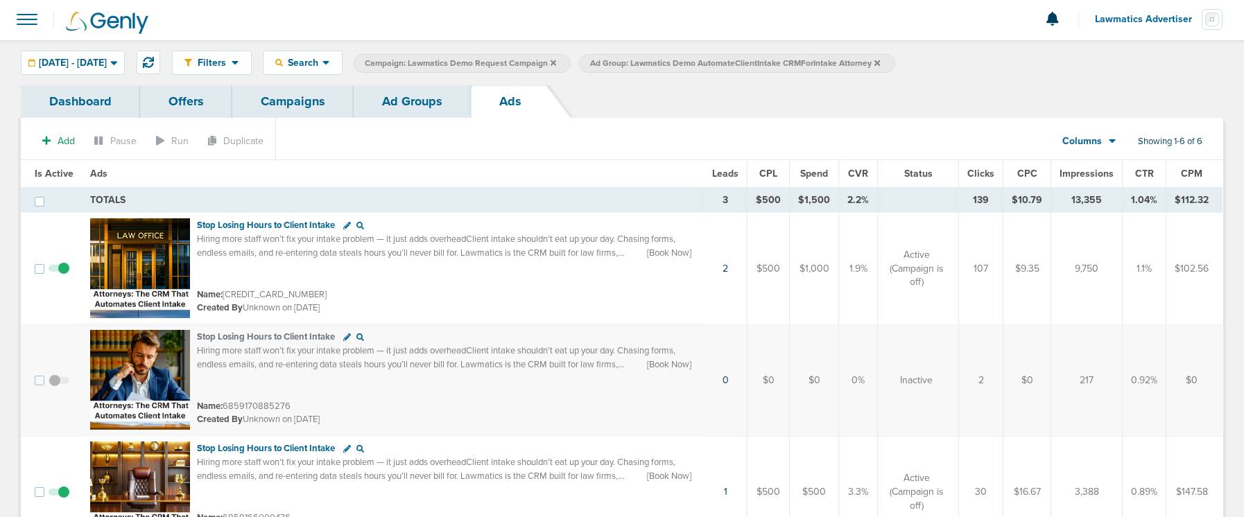
click at [386, 105] on link "Ad Groups" at bounding box center [412, 101] width 117 height 33
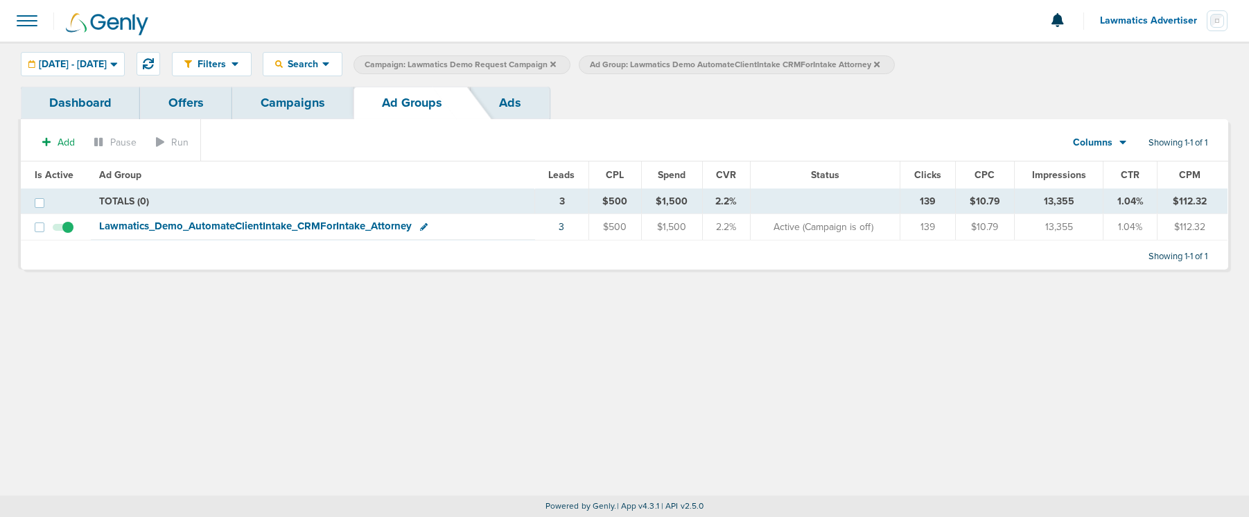
click at [880, 63] on span "Ad Group: Lawmatics Demo AutomateClientIntake CRMForIntake Attorney" at bounding box center [735, 65] width 290 height 12
click at [880, 62] on icon at bounding box center [877, 64] width 6 height 6
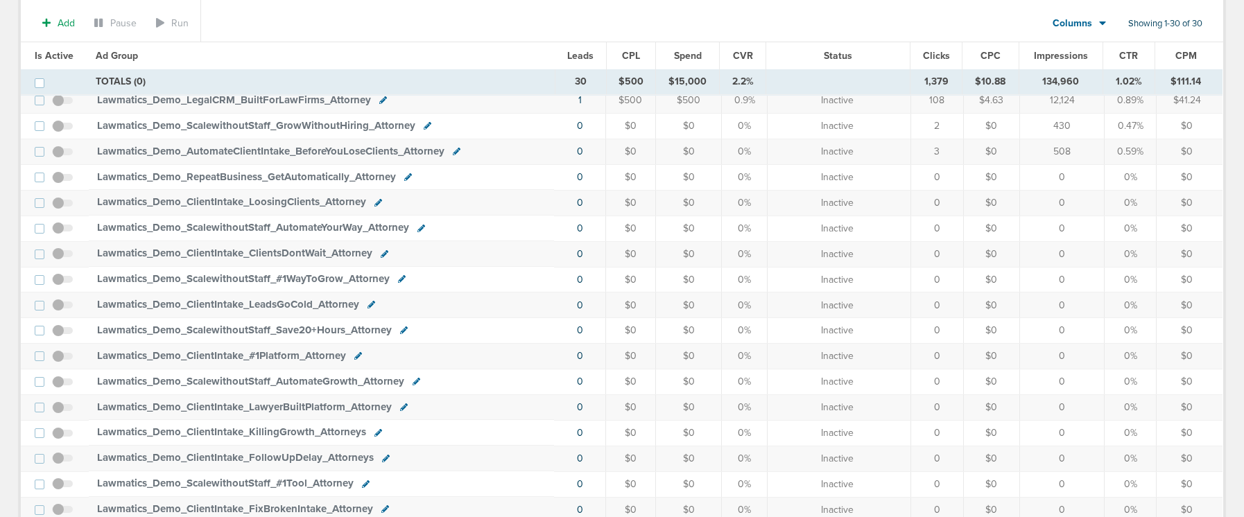
scroll to position [259, 0]
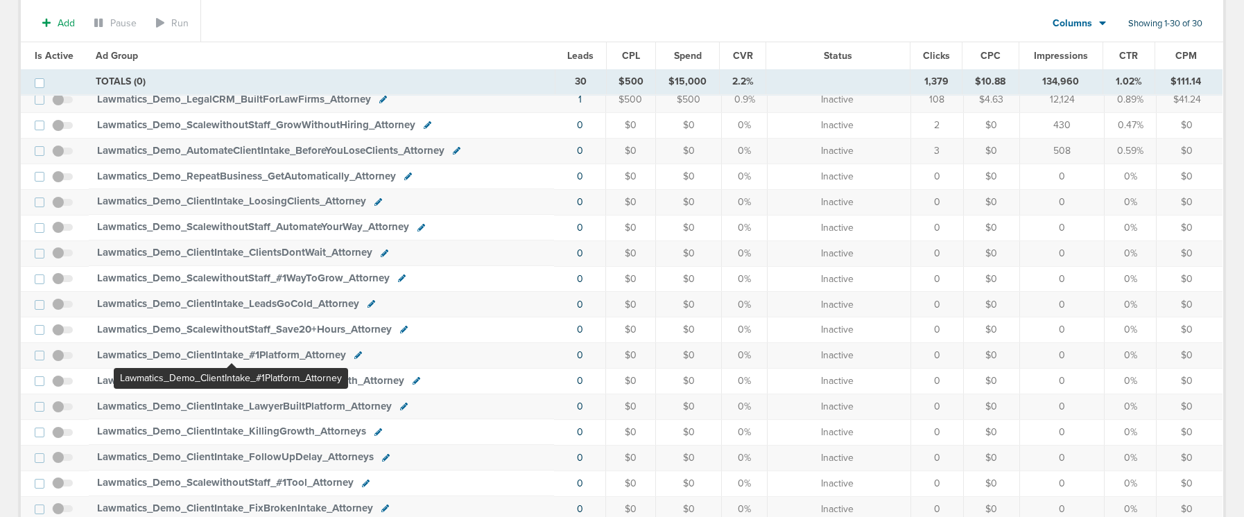
click at [232, 357] on span "Lawmatics_ Demo_ ClientIntake_ #1Platform_ Attorney" at bounding box center [221, 355] width 249 height 12
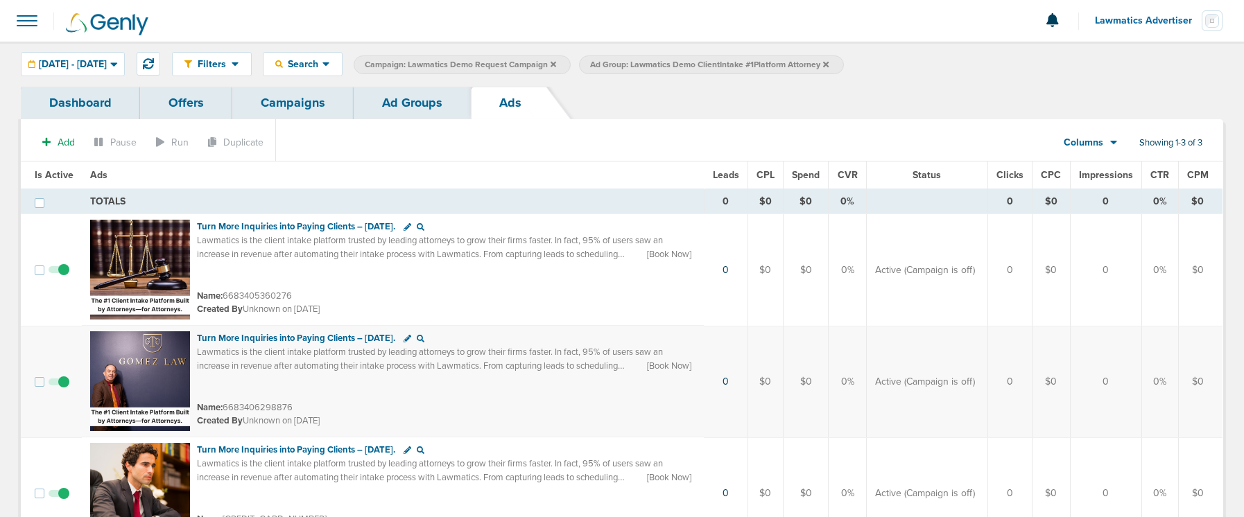
click at [412, 107] on link "Ad Groups" at bounding box center [412, 103] width 117 height 33
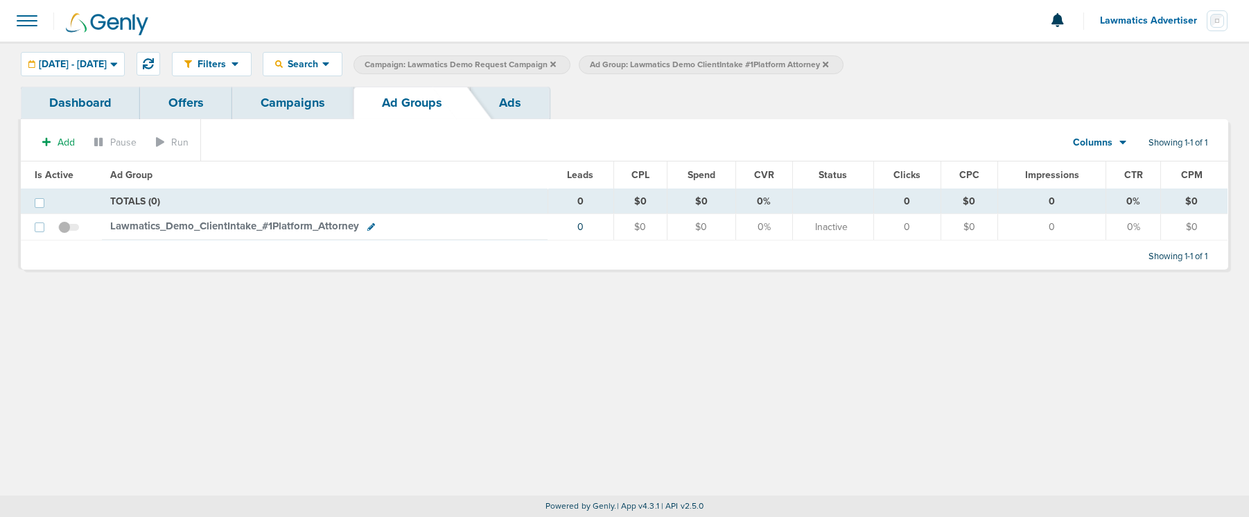
click at [828, 64] on icon at bounding box center [826, 64] width 6 height 8
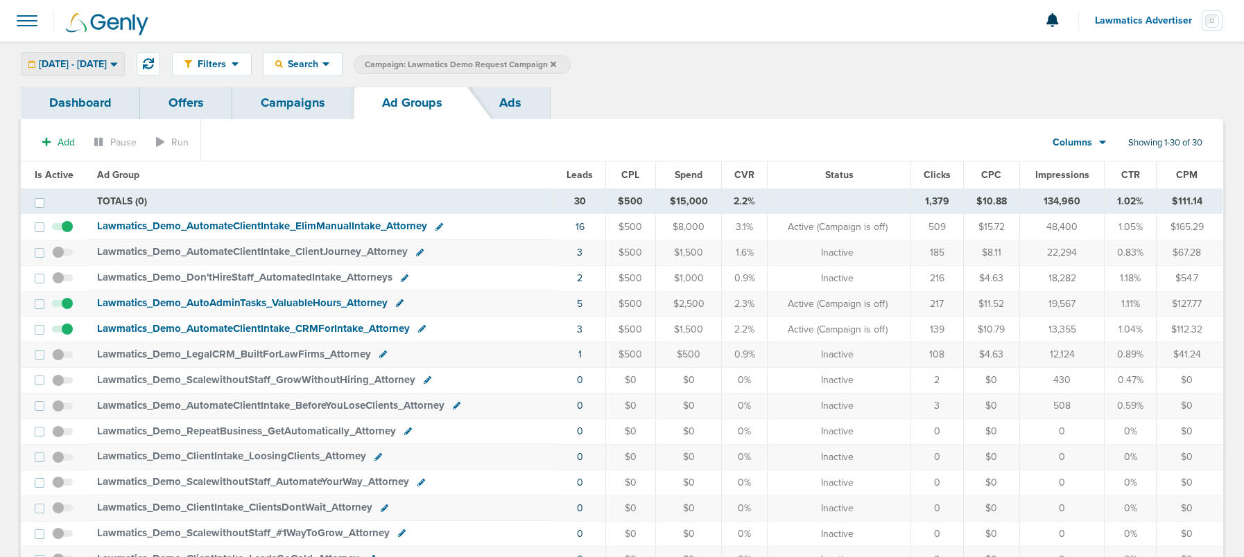
click at [107, 63] on span "09.01.2025 - 09.30.2025" at bounding box center [73, 65] width 68 height 10
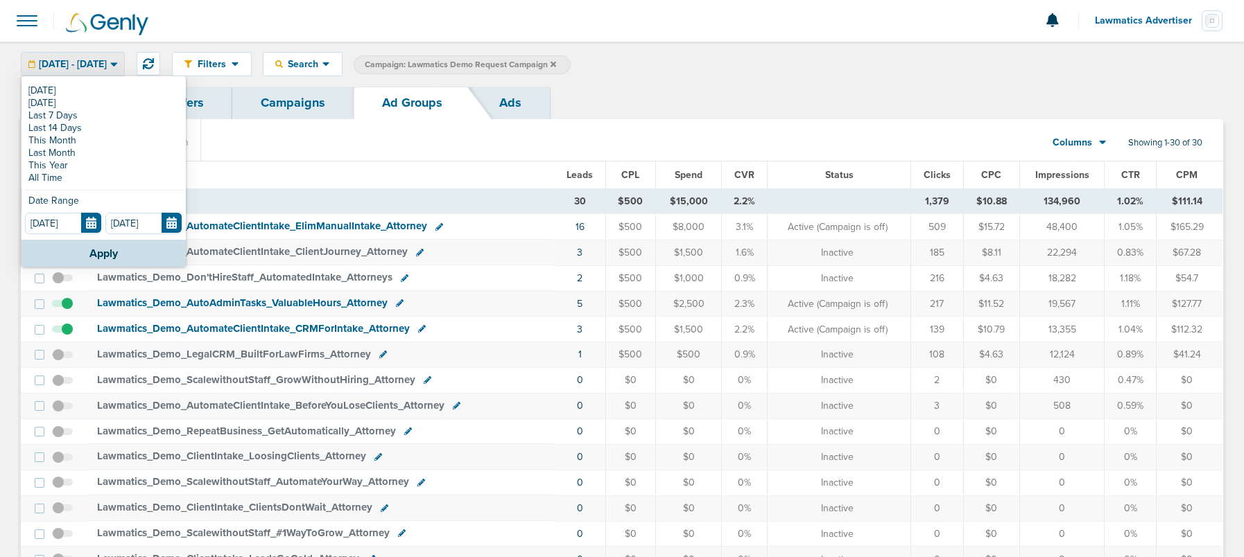
click at [89, 161] on link "This Year" at bounding box center [103, 165] width 157 height 12
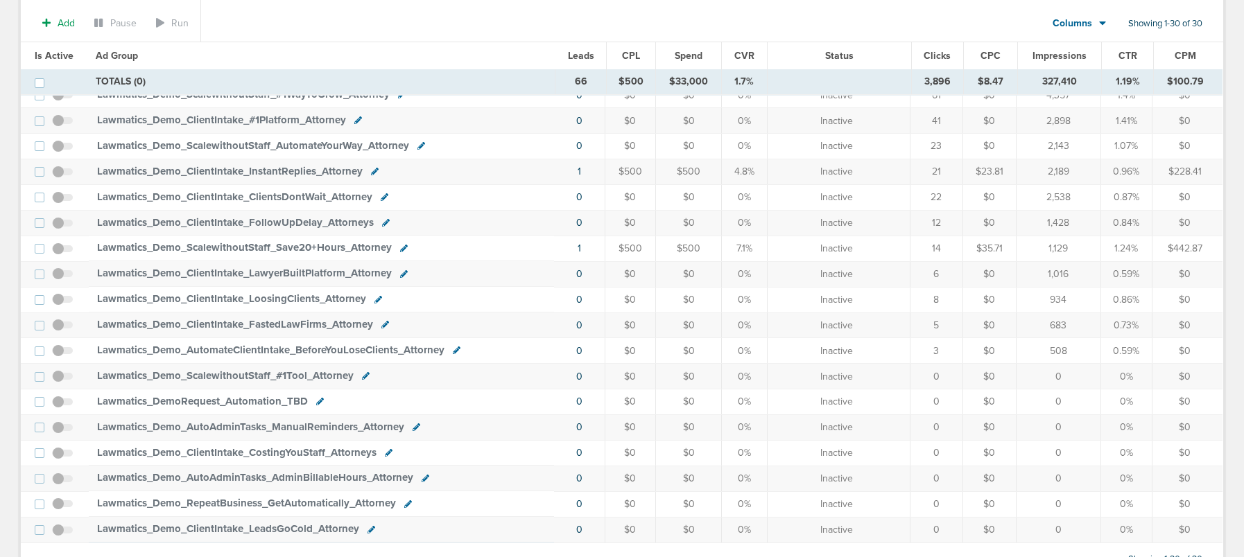
scroll to position [493, 0]
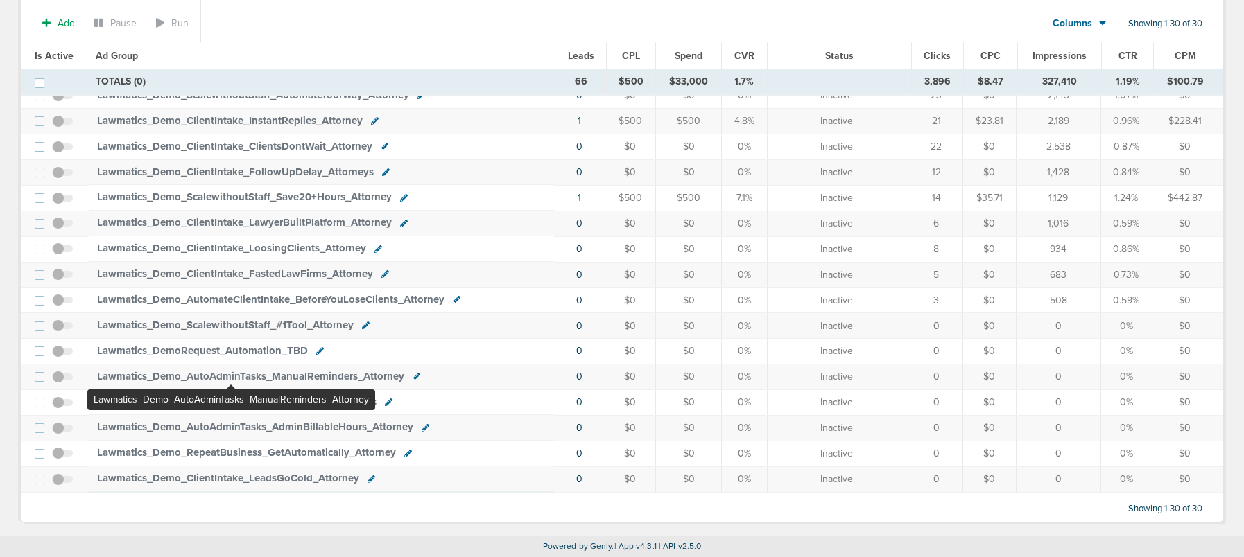
click at [231, 375] on span "Lawmatics_ Demo_ AutoAdminTasks_ ManualReminders_ Attorney" at bounding box center [250, 376] width 307 height 12
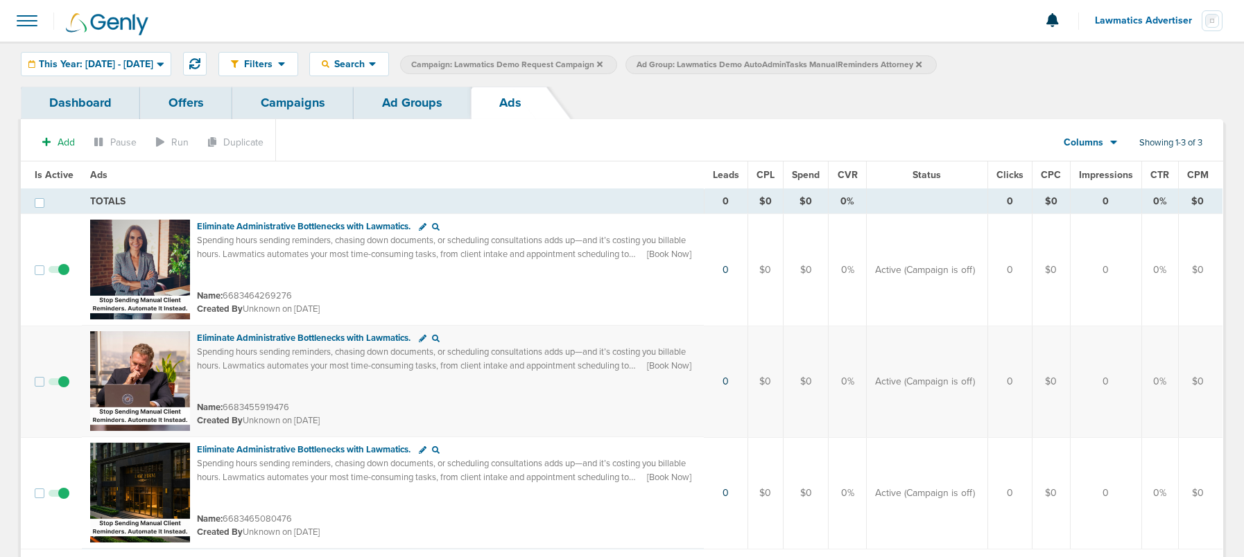
click at [400, 104] on link "Ad Groups" at bounding box center [412, 103] width 117 height 33
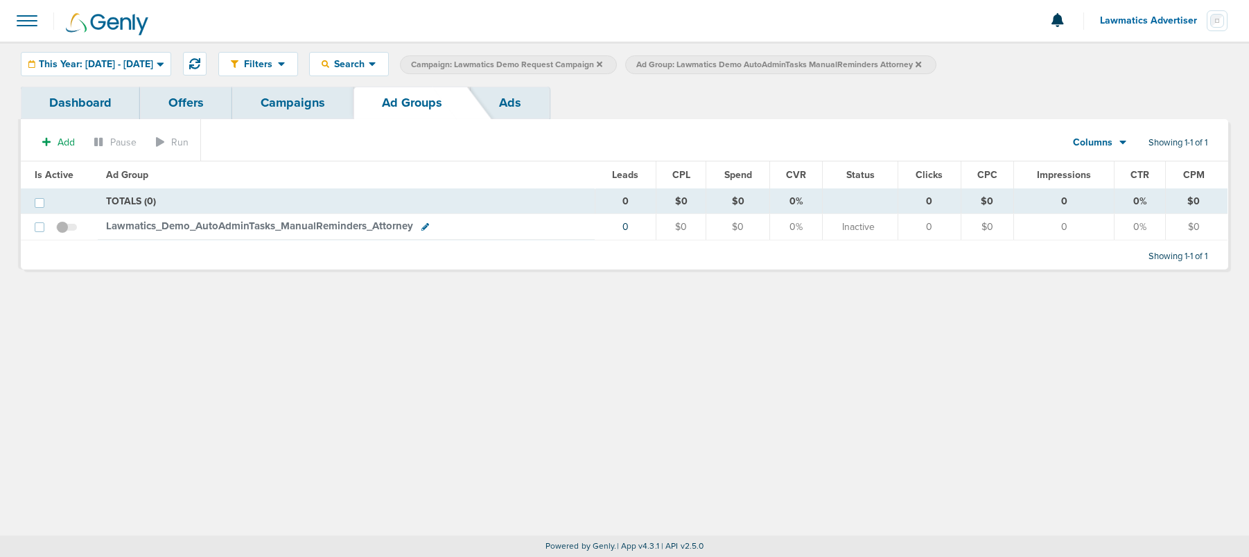
click at [921, 64] on icon at bounding box center [919, 64] width 6 height 6
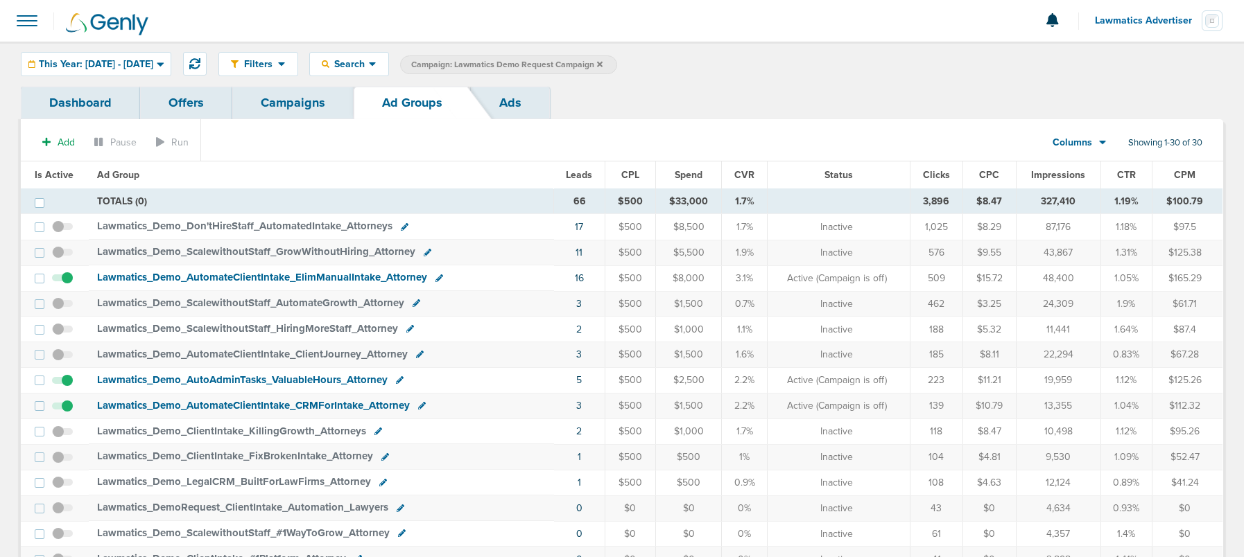
click at [304, 102] on link "Campaigns" at bounding box center [292, 103] width 121 height 33
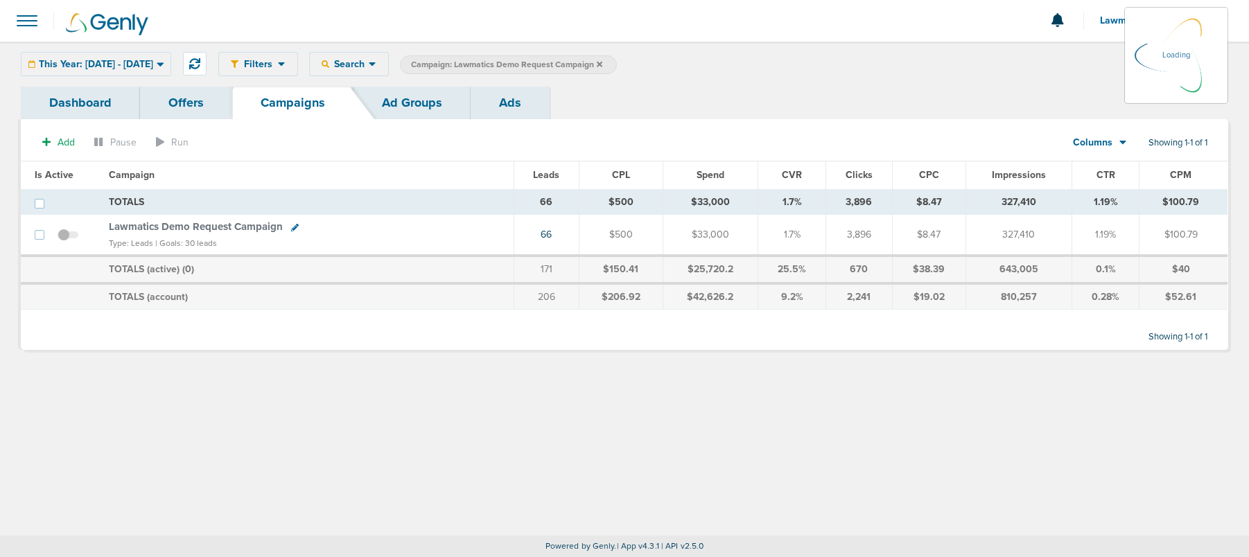
click at [602, 64] on icon at bounding box center [600, 64] width 6 height 6
click at [602, 62] on icon at bounding box center [600, 64] width 6 height 6
click at [171, 64] on div "This Year: 01.01.2025 - 10.01.2025 Today Yesterday Last 7 Days Last 14 Days Thi…" at bounding box center [96, 64] width 150 height 24
click at [171, 67] on div "This Year: 01.01.2025 - 10.01.2025 Today Yesterday Last 7 Days Last 14 Days Thi…" at bounding box center [96, 64] width 150 height 24
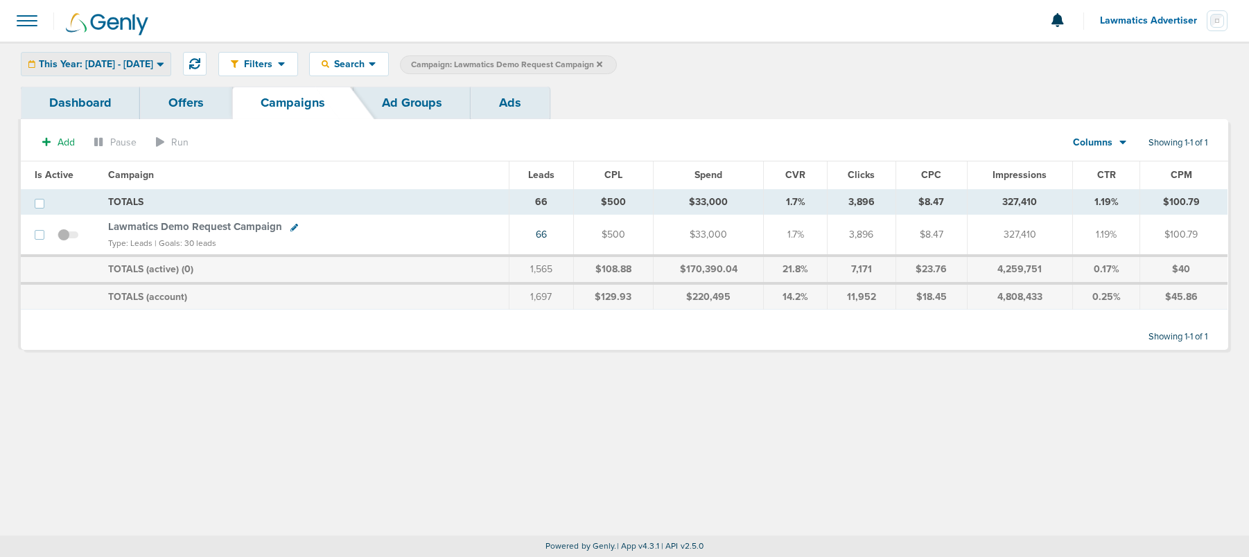
click at [153, 62] on span "This Year: 01.01.2025 - 10.01.2025" at bounding box center [96, 65] width 114 height 10
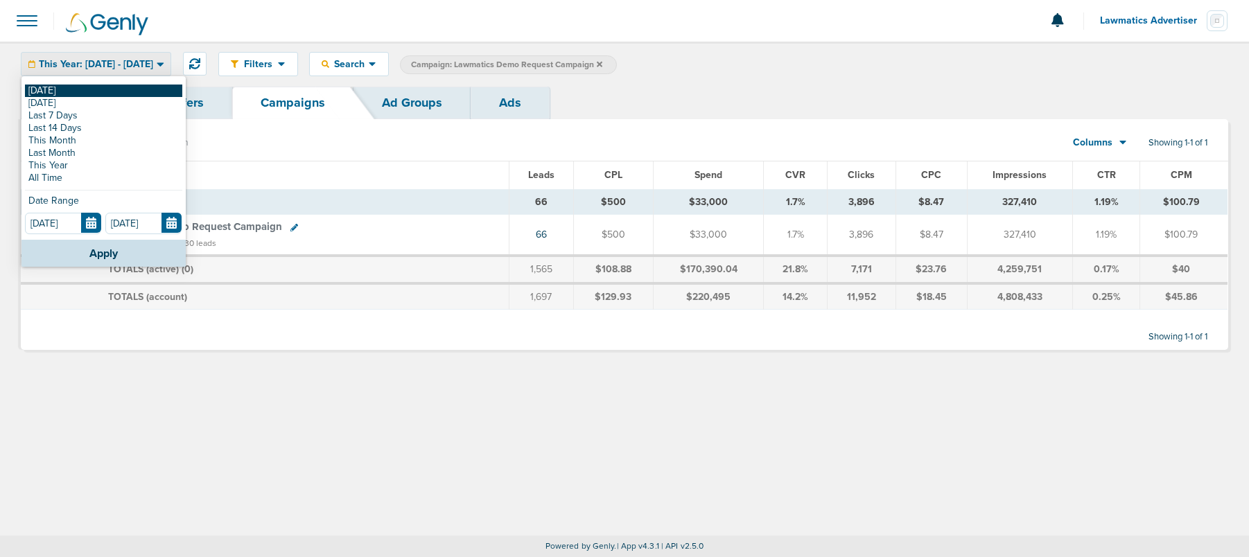
click at [105, 86] on link "[DATE]" at bounding box center [103, 91] width 157 height 12
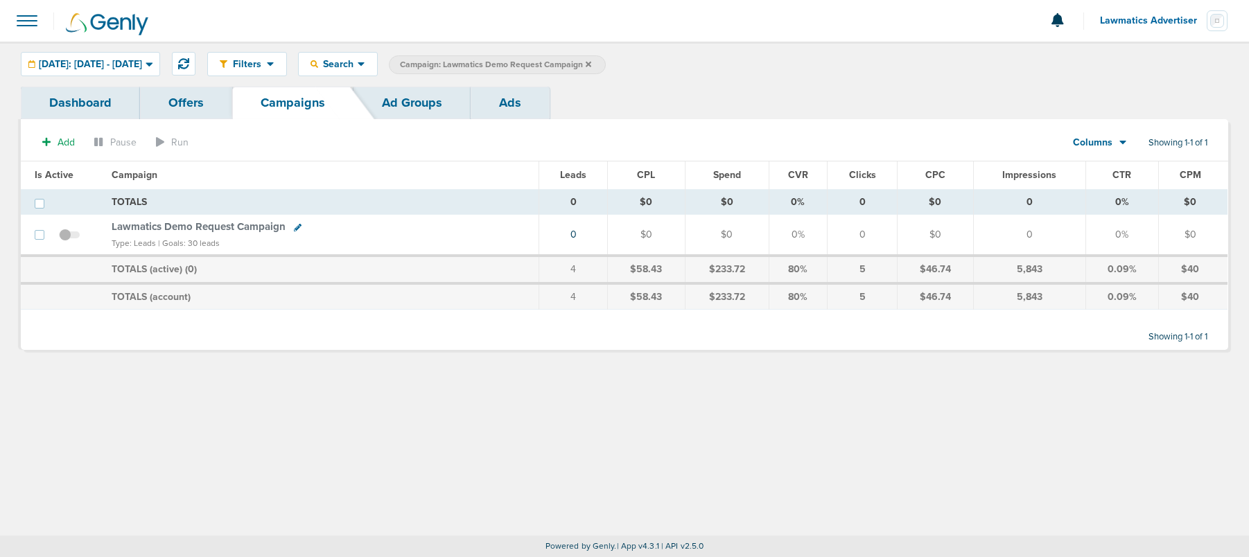
click at [591, 65] on icon at bounding box center [589, 64] width 6 height 6
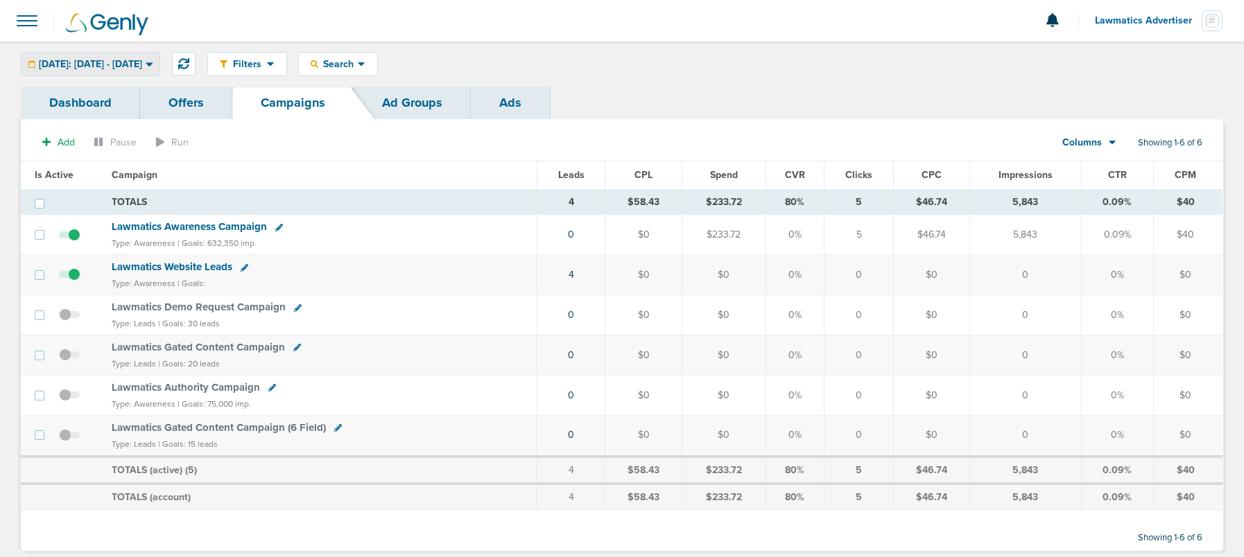
click at [110, 67] on span "Today: 10.01.2025 - 10.01.2025" at bounding box center [90, 65] width 103 height 10
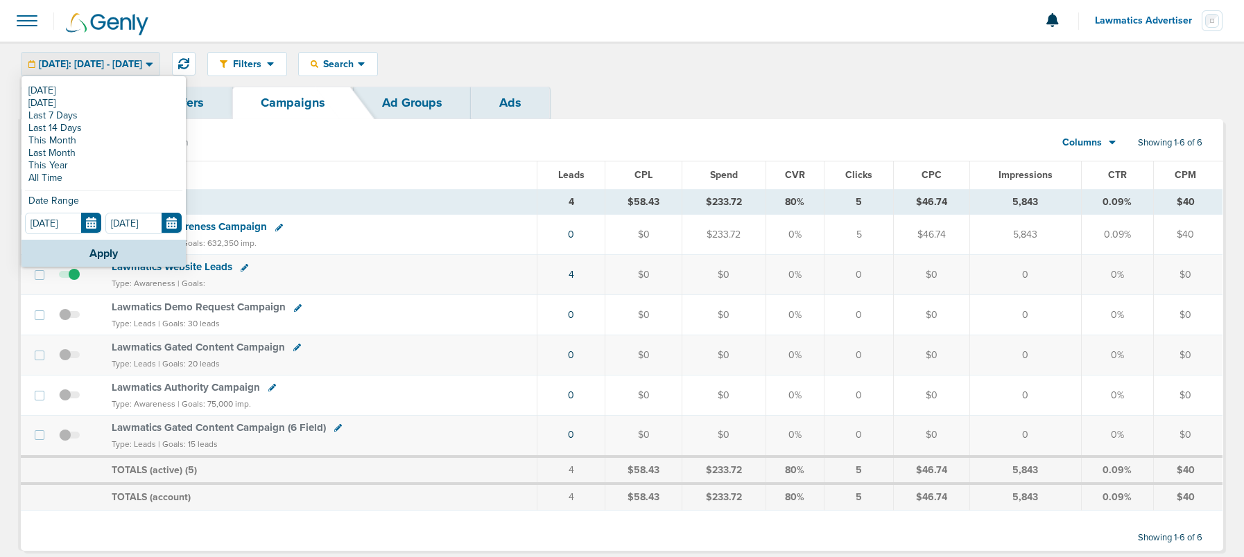
click at [95, 154] on link "Last Month" at bounding box center [103, 153] width 157 height 12
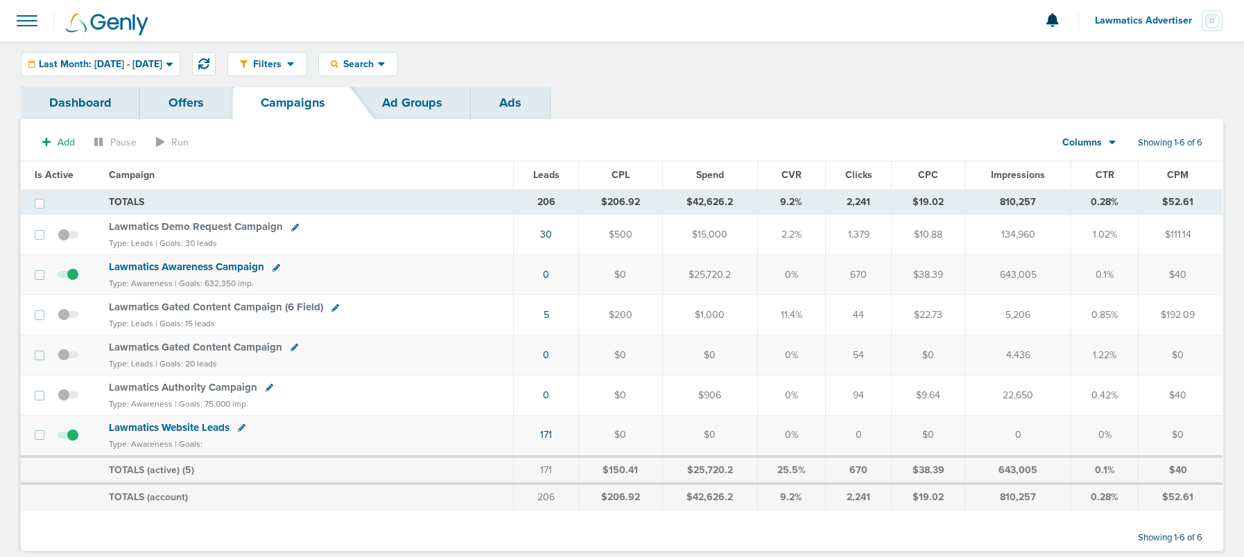
click at [406, 98] on link "Ad Groups" at bounding box center [412, 103] width 117 height 33
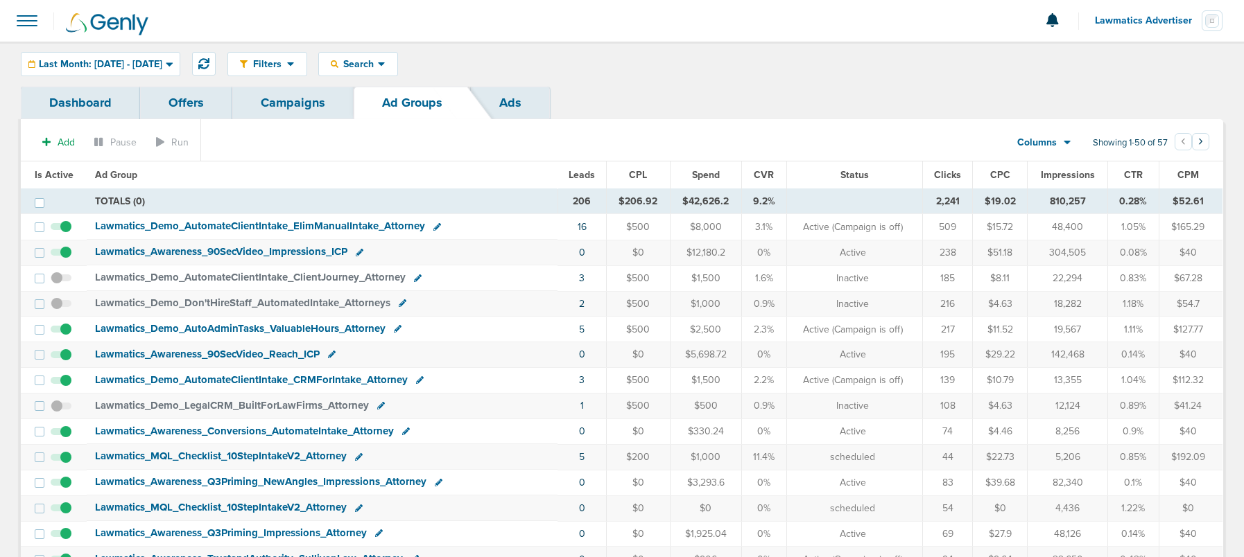
click at [288, 108] on link "Campaigns" at bounding box center [292, 103] width 121 height 33
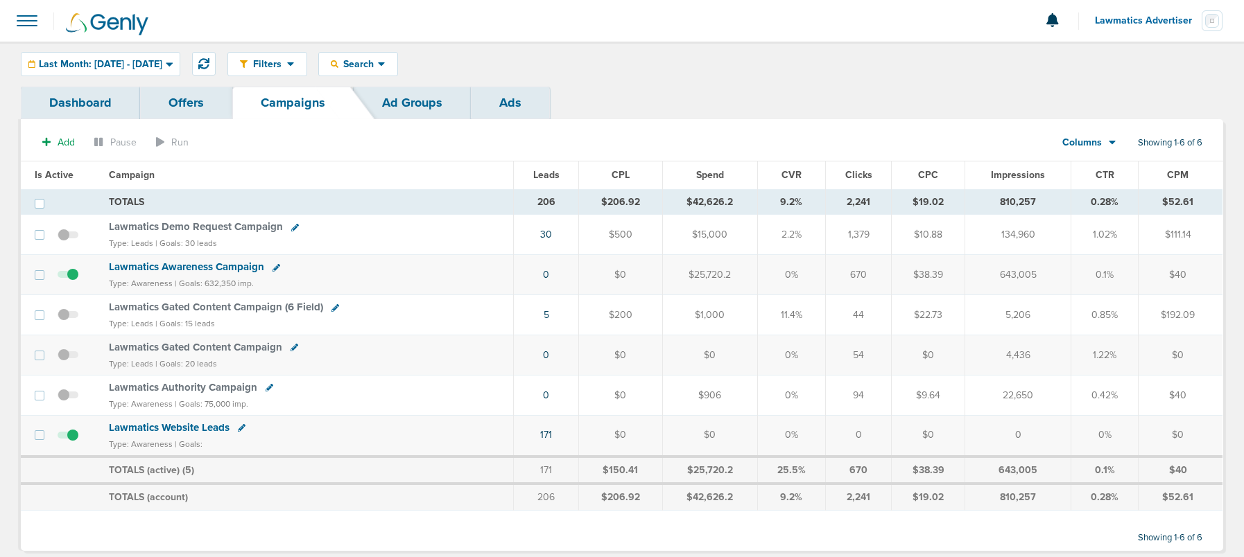
click at [229, 268] on span "Lawmatics Awareness Campaign" at bounding box center [186, 267] width 155 height 12
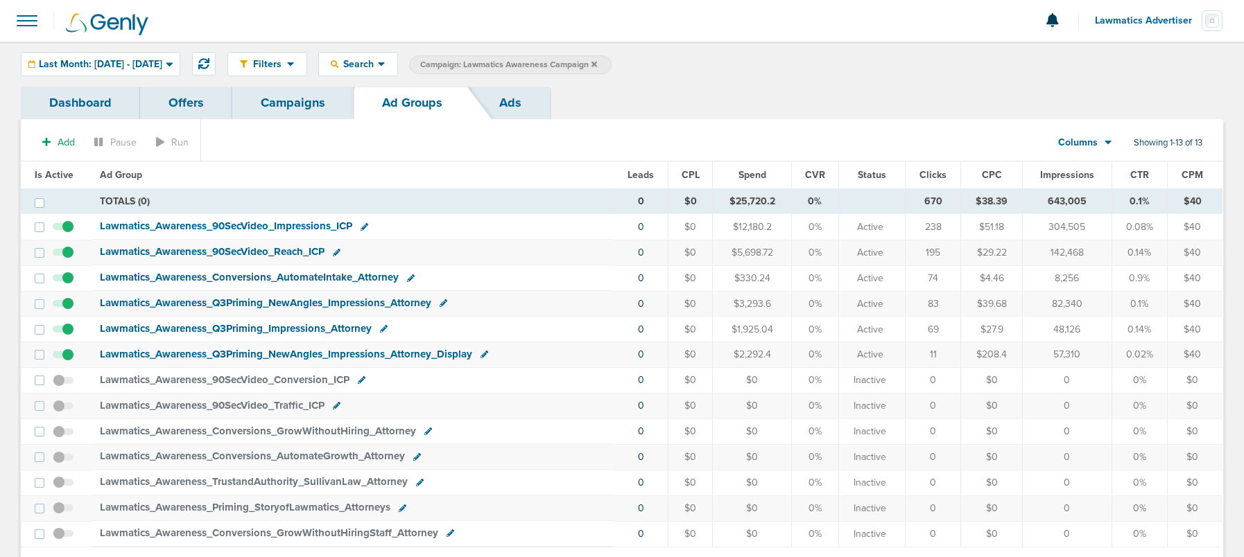
click at [222, 352] on span "Lawmatics_ Awareness_ Q3Priming_ NewAngles_ Impressions_ Attorney_ Display" at bounding box center [286, 354] width 372 height 12
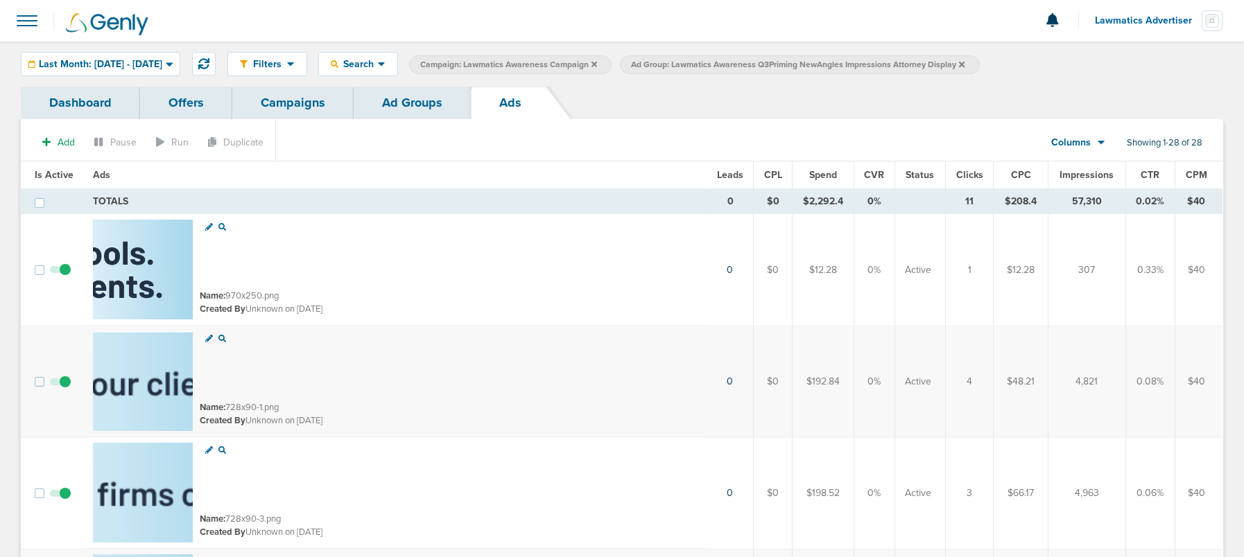
click at [398, 102] on link "Ad Groups" at bounding box center [412, 103] width 117 height 33
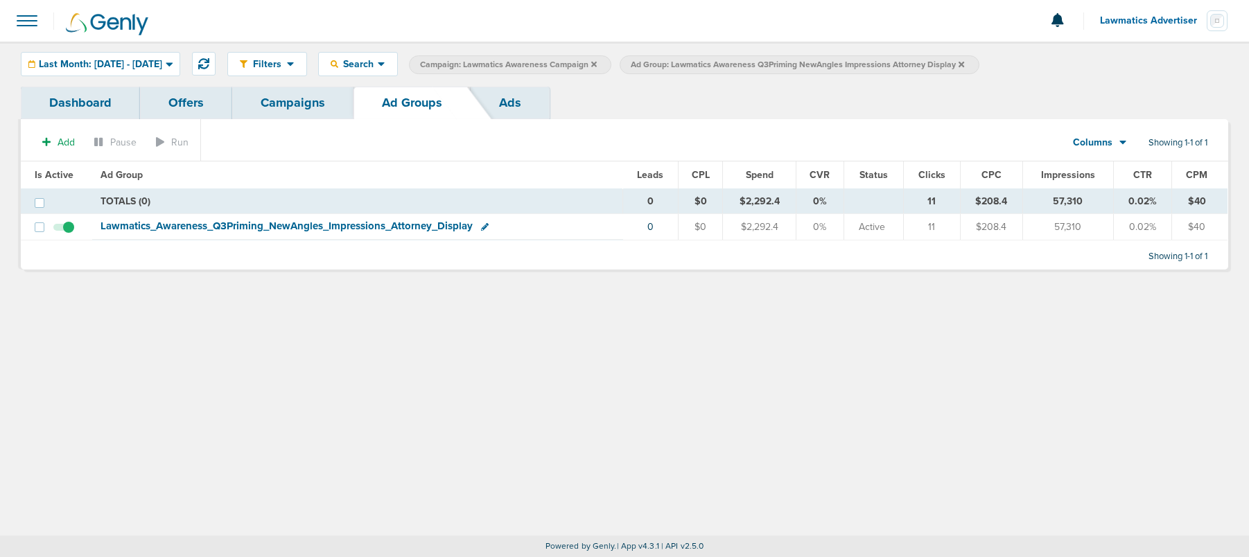
click at [964, 63] on icon at bounding box center [962, 64] width 6 height 6
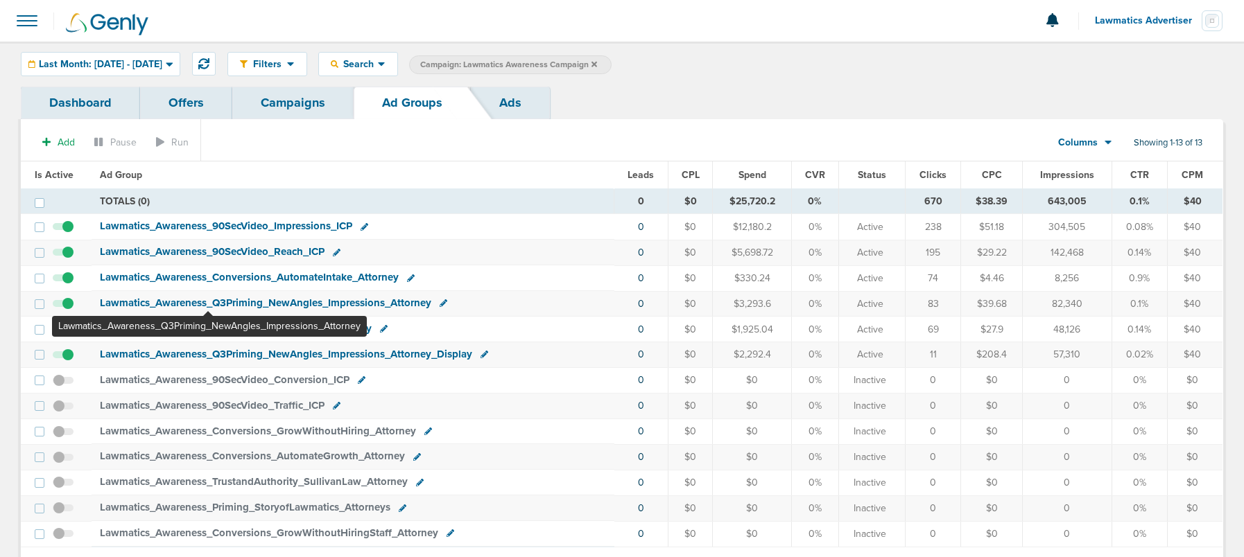
click at [208, 303] on span "Lawmatics_ Awareness_ Q3Priming_ NewAngles_ Impressions_ Attorney" at bounding box center [265, 303] width 331 height 12
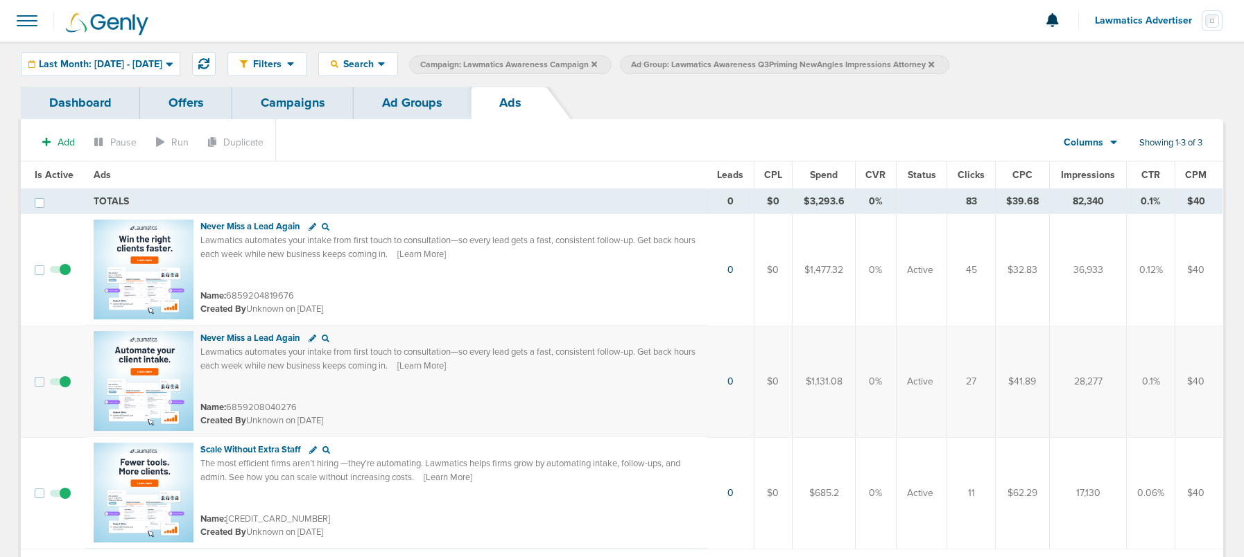
scroll to position [57, 0]
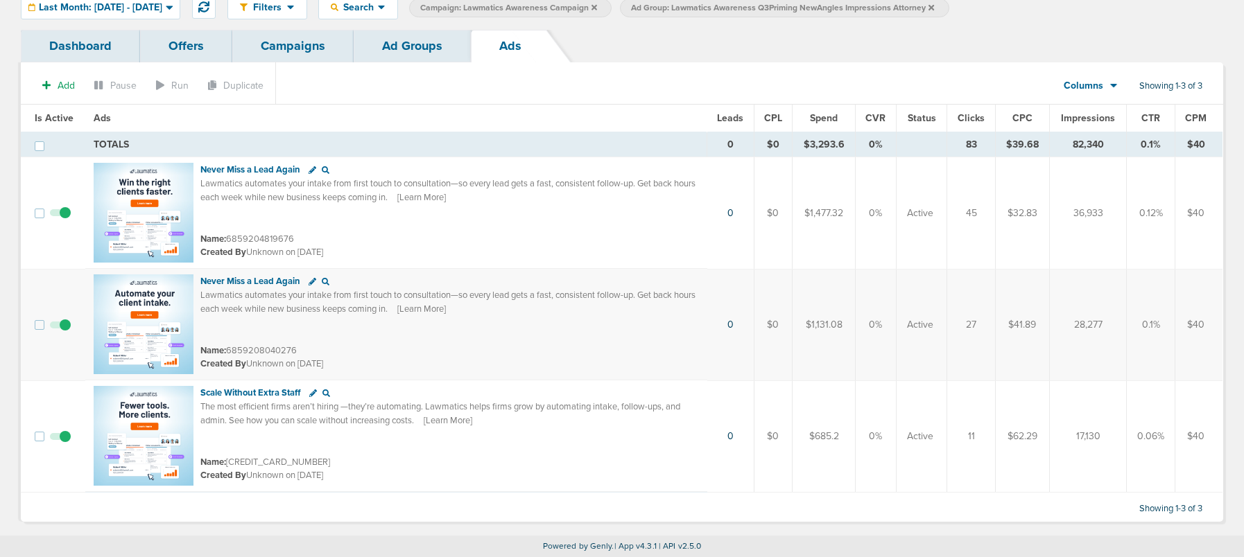
click at [311, 394] on icon at bounding box center [313, 394] width 8 height 8
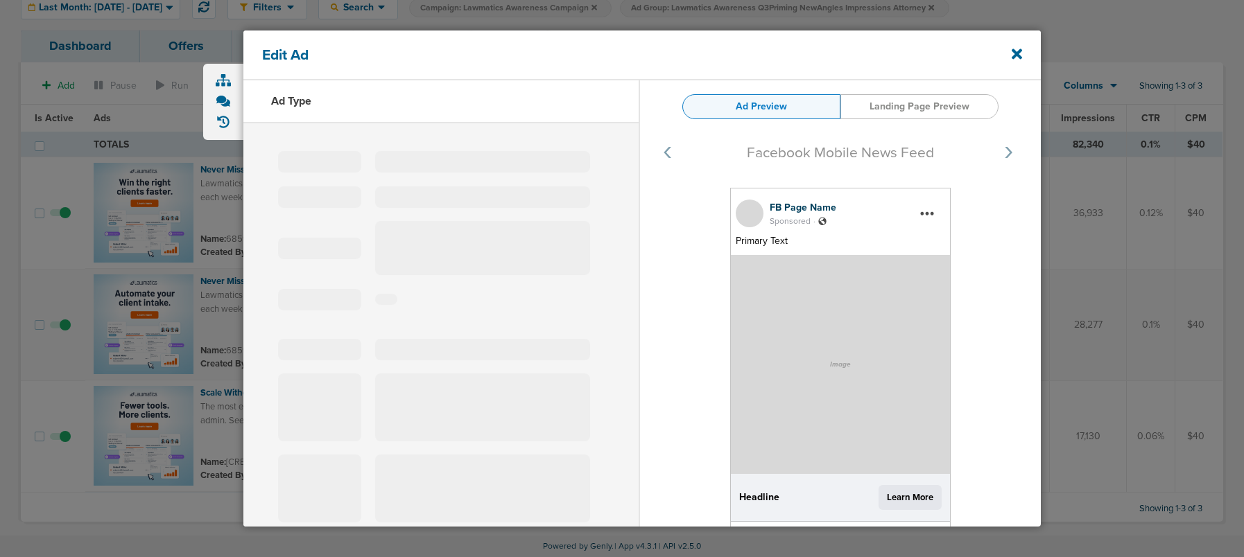
type input "[CREDIT_CARD_NUMBER]"
type input "Scale Without Extra Staff"
type textarea "The most efficient firms aren’t hiring —they’re automating. Lawmatics helps fir…"
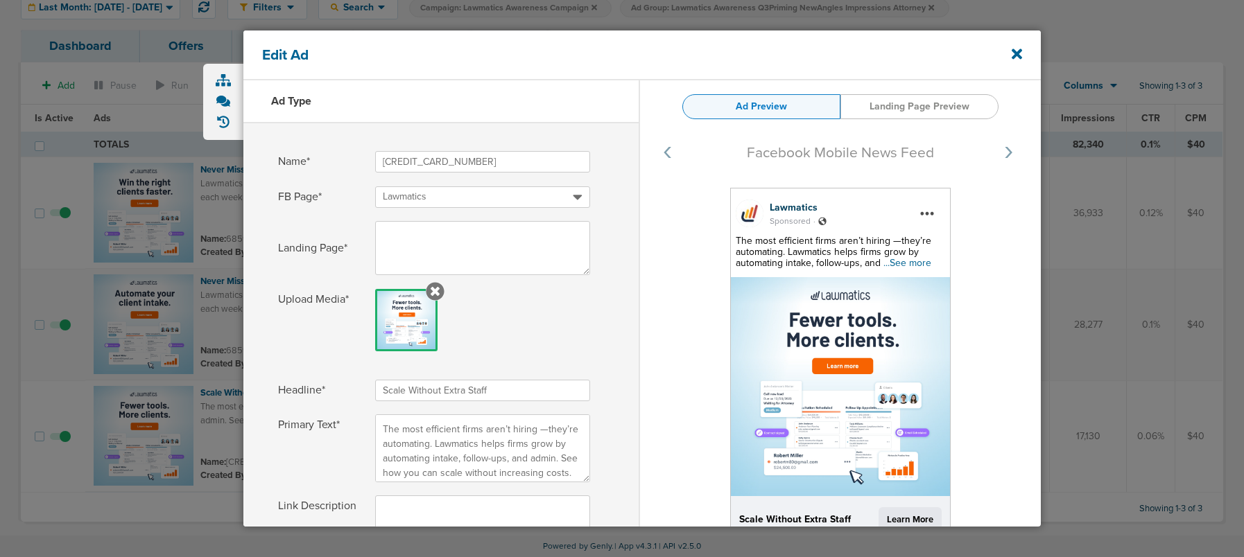
click at [465, 394] on input "Scale Without Extra Staff" at bounding box center [482, 390] width 215 height 21
drag, startPoint x: 499, startPoint y: 392, endPoint x: 285, endPoint y: 387, distance: 214.3
click at [285, 387] on label "Headline* Scale Without Extra Staff" at bounding box center [441, 390] width 326 height 21
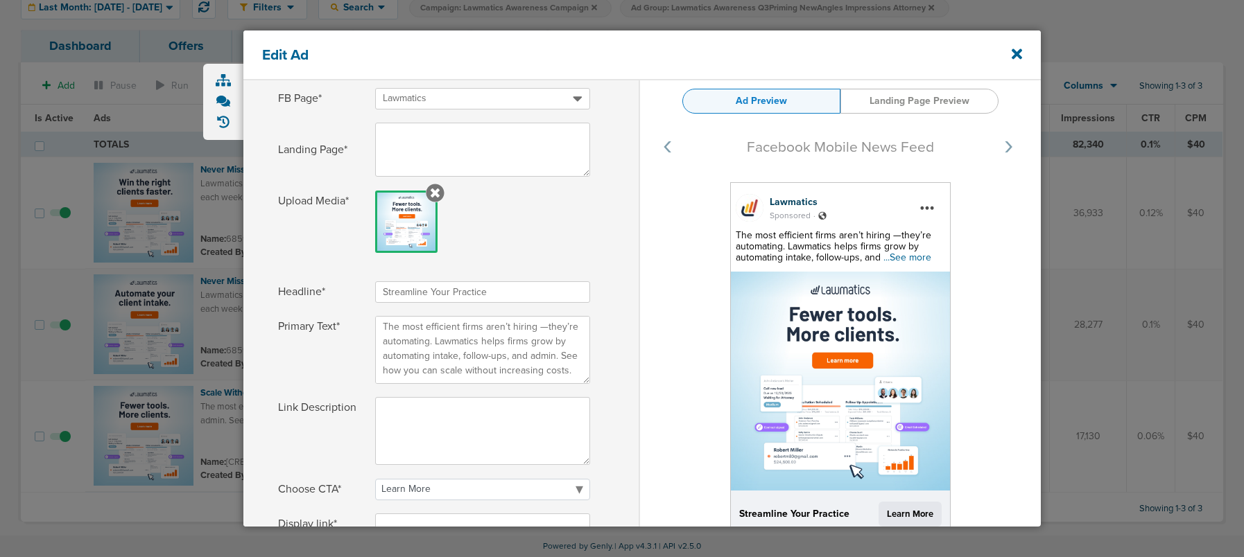
scroll to position [3, 0]
type input "Streamline Your Practice"
drag, startPoint x: 435, startPoint y: 345, endPoint x: 370, endPoint y: 327, distance: 67.6
click at [370, 326] on label "Primary Text* The most efficient firms aren’t hiring —they’re automating. Lawma…" at bounding box center [441, 350] width 326 height 68
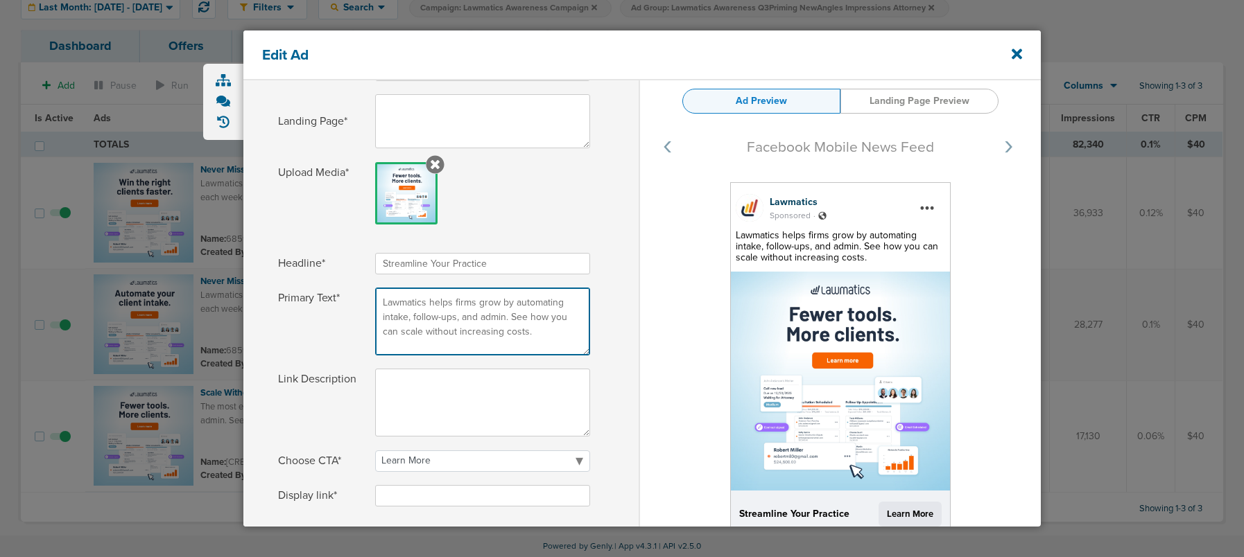
scroll to position [125, 0]
click at [505, 333] on textarea "Lawmatics helps firms grow by automating intake, follow-ups, and admin. See how…" at bounding box center [482, 324] width 215 height 68
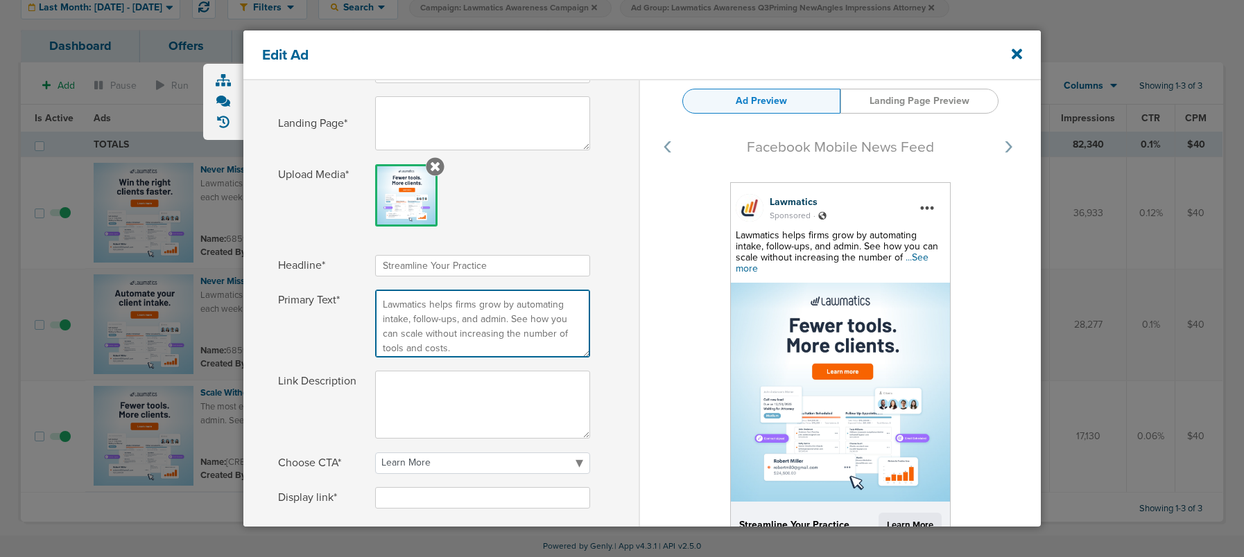
type textarea "Lawmatics helps firms grow by automating intake, follow-ups, and admin. See how…"
click at [619, 342] on div "Primary Text* Lawmatics helps firms grow by automating intake, follow-ups, and …" at bounding box center [440, 329] width 395 height 79
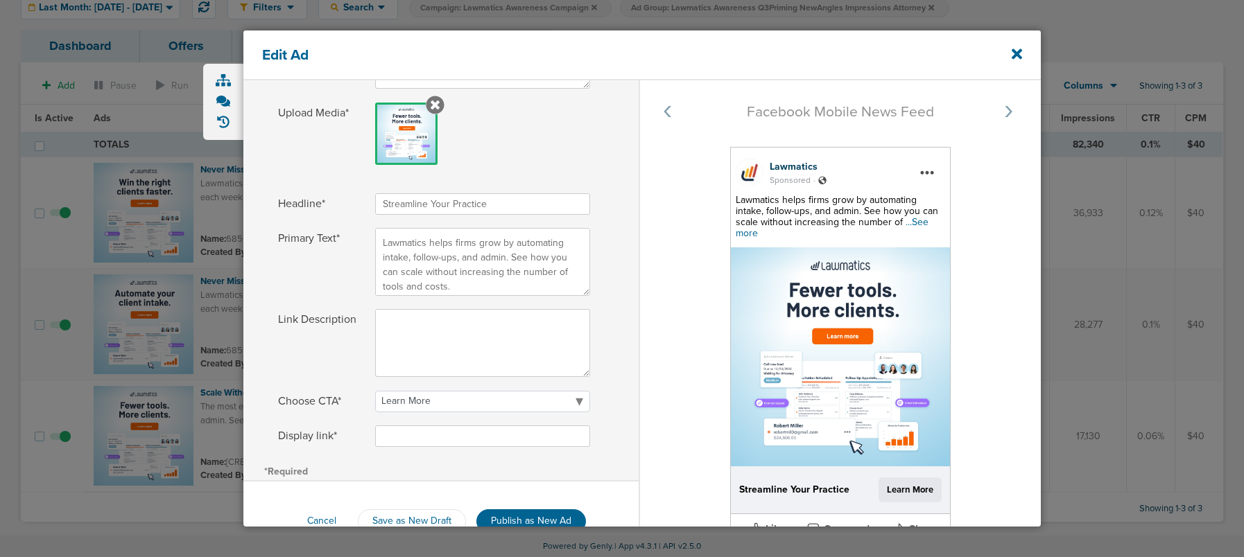
scroll to position [221, 0]
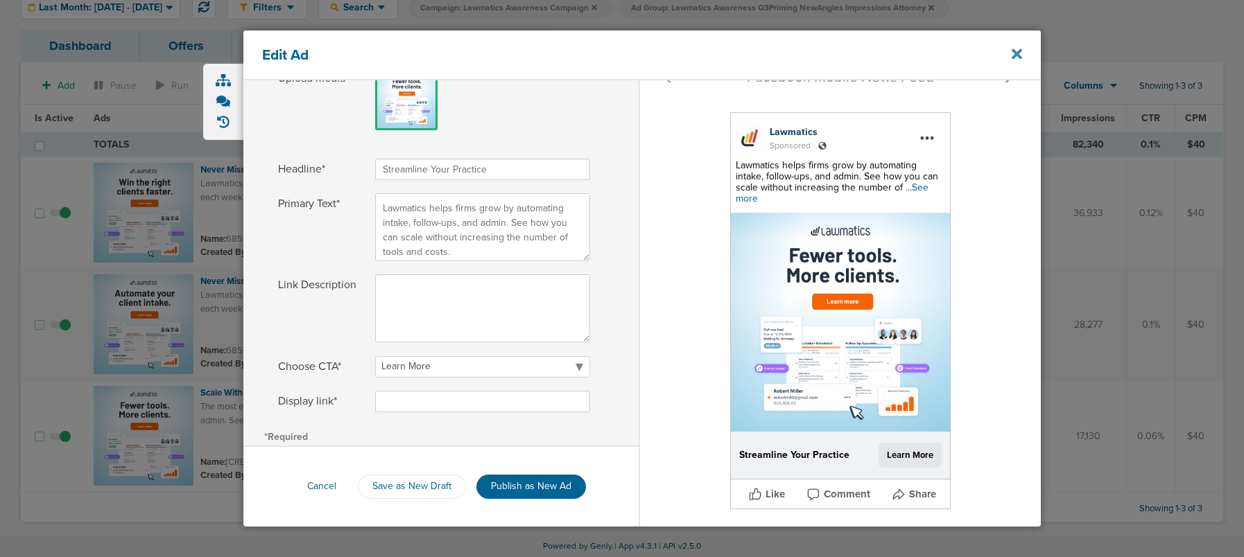
click at [1013, 53] on icon at bounding box center [1016, 53] width 10 height 15
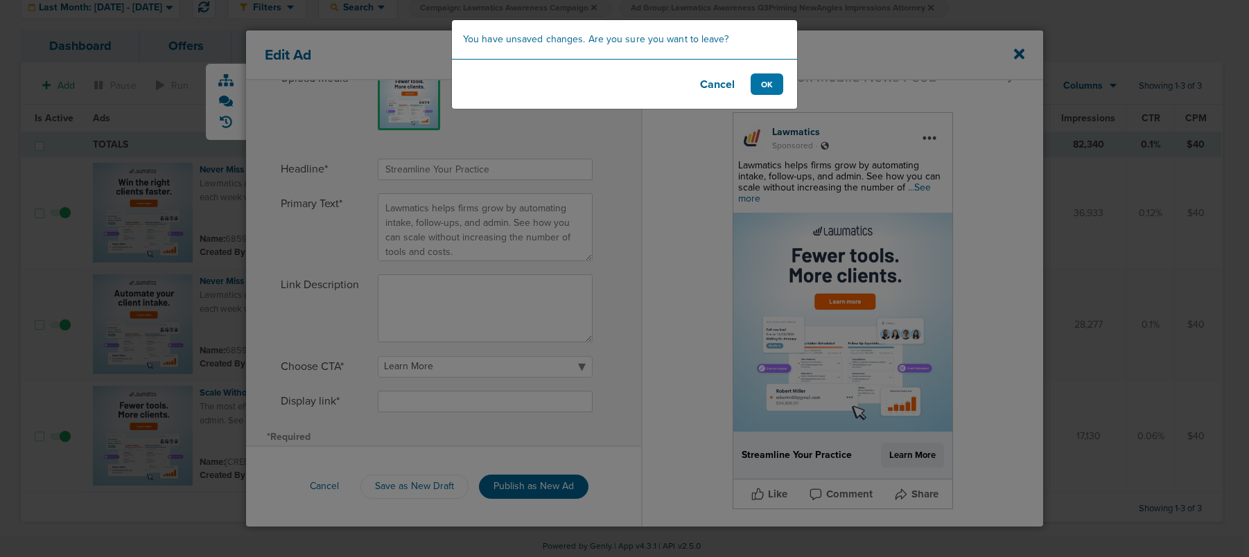
click at [754, 100] on footer "Cancel OK" at bounding box center [624, 84] width 345 height 50
click at [761, 87] on button "OK" at bounding box center [767, 83] width 33 height 21
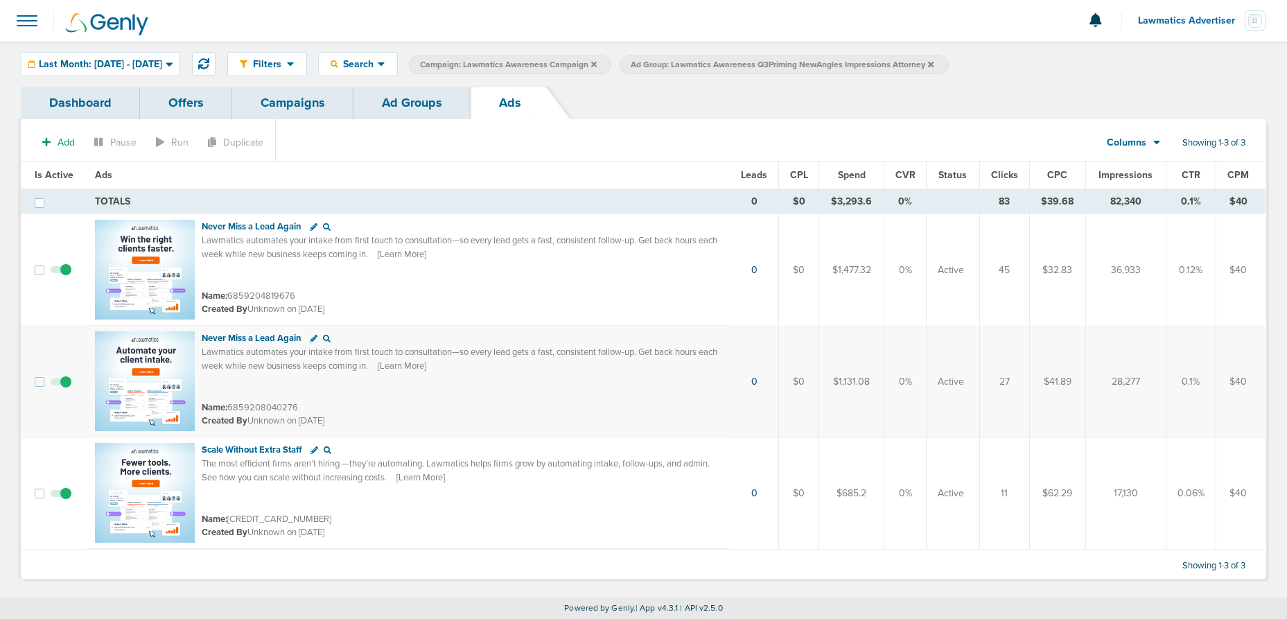
click at [408, 103] on link "Ad Groups" at bounding box center [412, 103] width 117 height 33
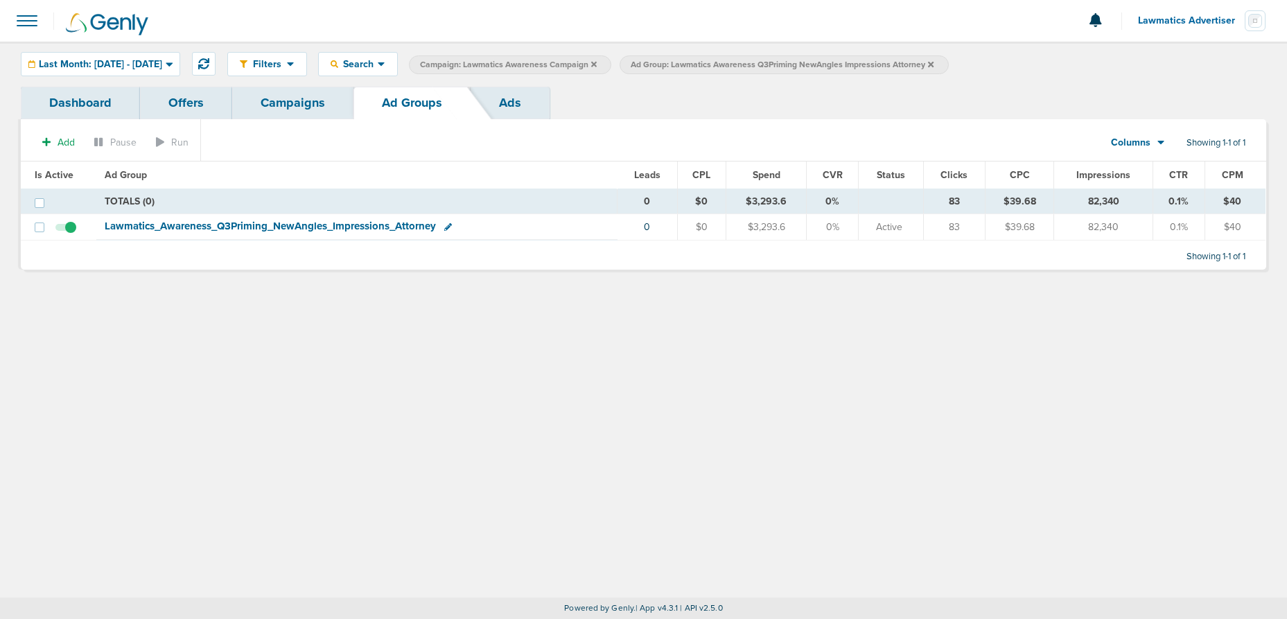
click at [934, 62] on icon at bounding box center [931, 64] width 6 height 8
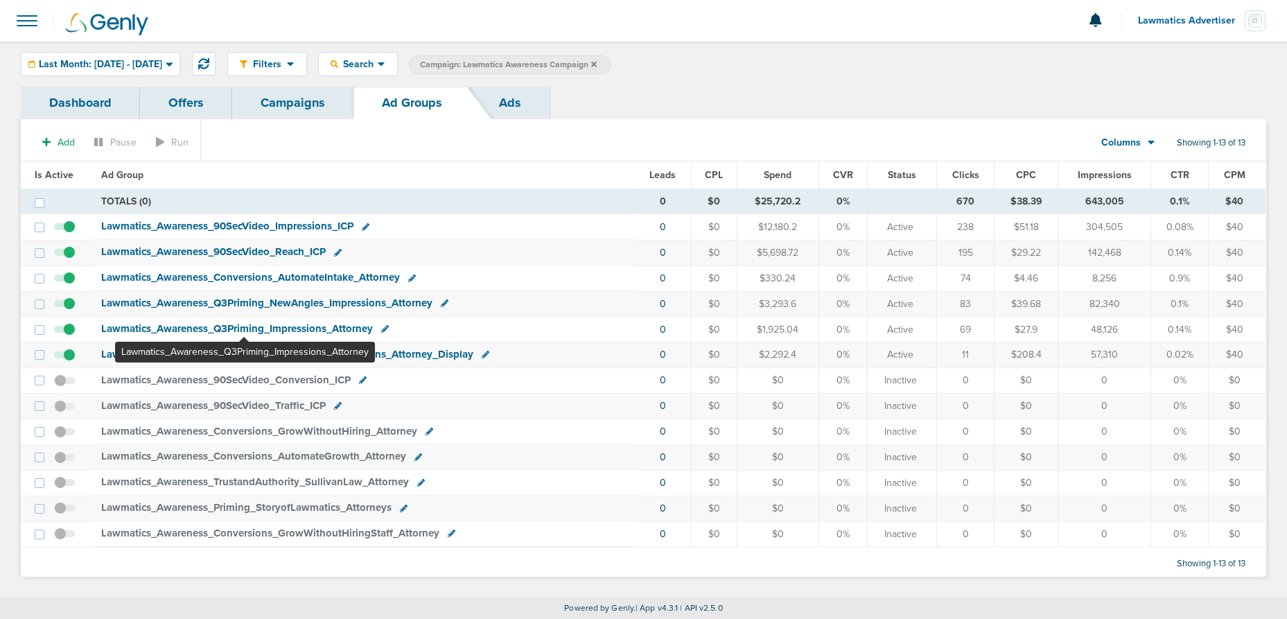
click at [244, 331] on span "Lawmatics_ Awareness_ Q3Priming_ Impressions_ Attorney" at bounding box center [237, 328] width 272 height 12
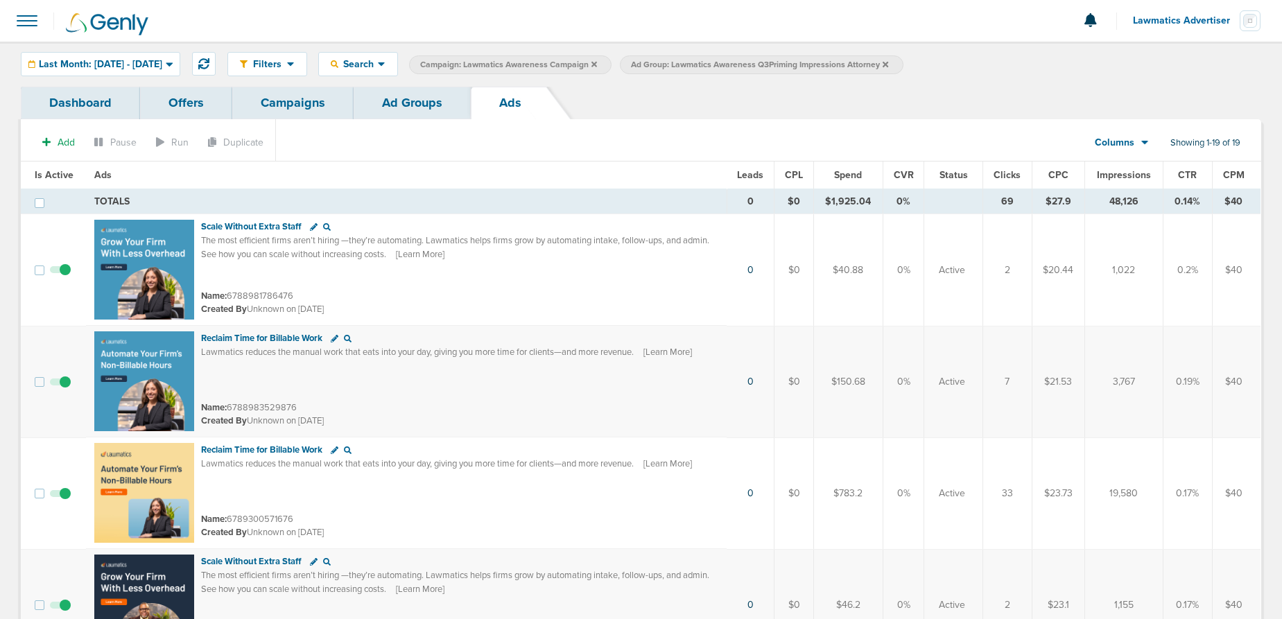
drag, startPoint x: 396, startPoint y: 110, endPoint x: 410, endPoint y: 107, distance: 14.7
click at [396, 110] on link "Ad Groups" at bounding box center [412, 103] width 117 height 33
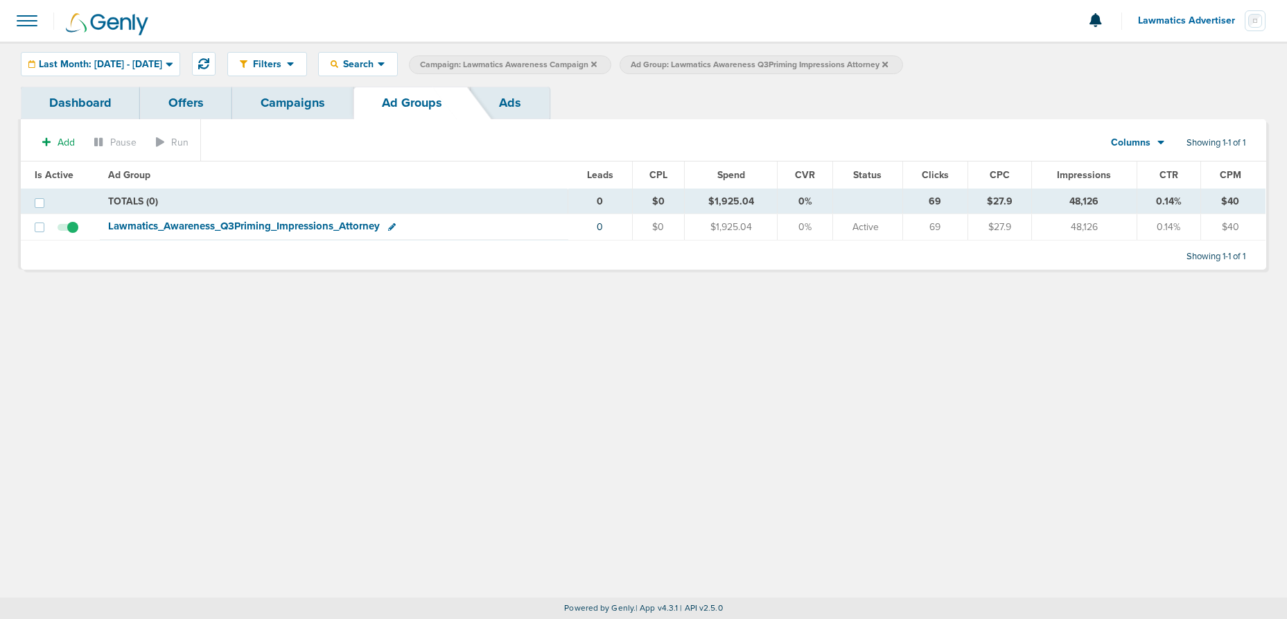
click at [888, 63] on icon at bounding box center [885, 64] width 6 height 6
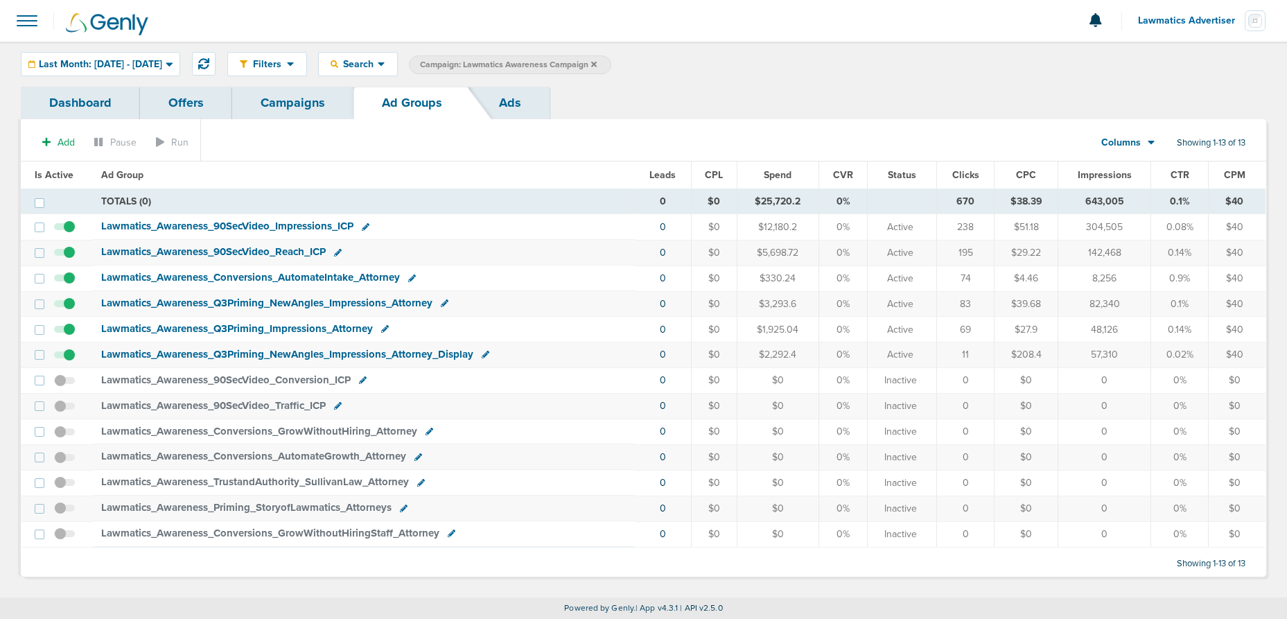
click at [179, 300] on span "Lawmatics_ Awareness_ Q3Priming_ NewAngles_ Impressions_ Attorney" at bounding box center [266, 303] width 331 height 12
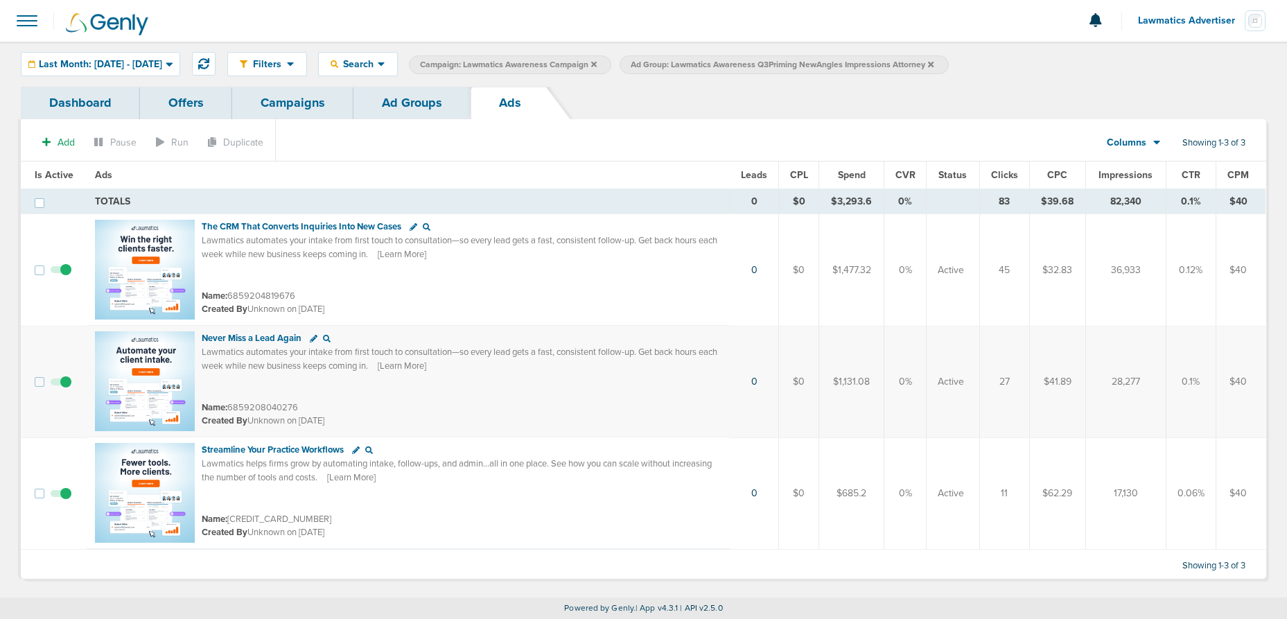
click at [934, 64] on icon at bounding box center [931, 64] width 6 height 8
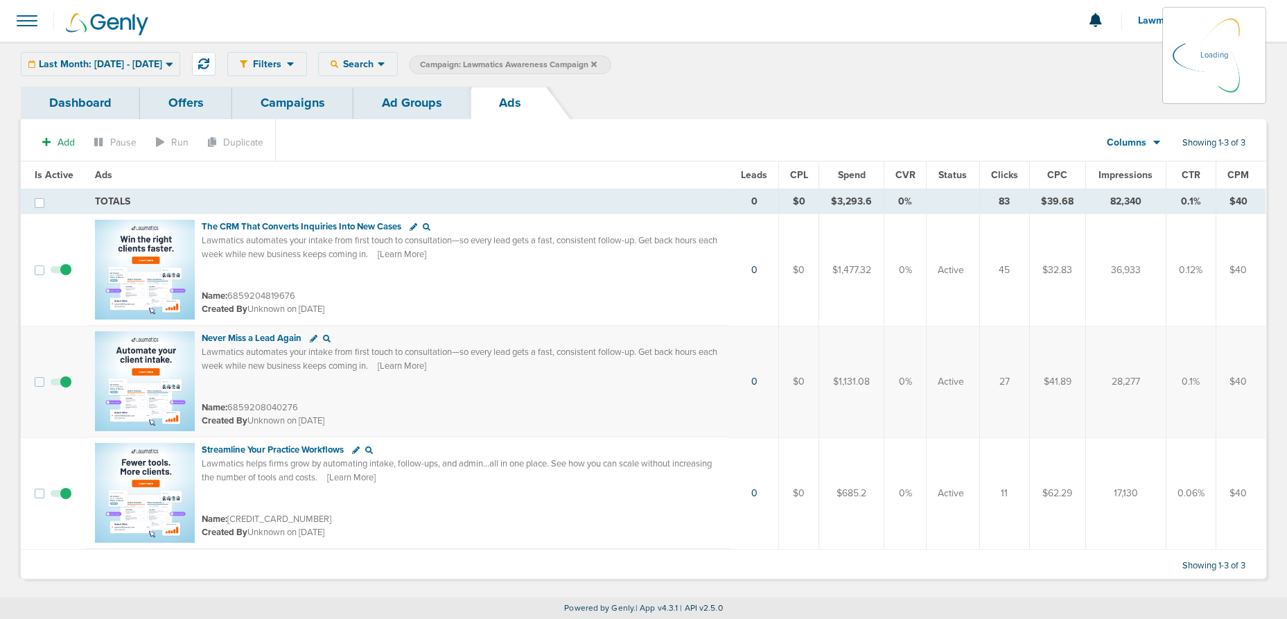
click at [386, 103] on link "Ad Groups" at bounding box center [412, 103] width 117 height 33
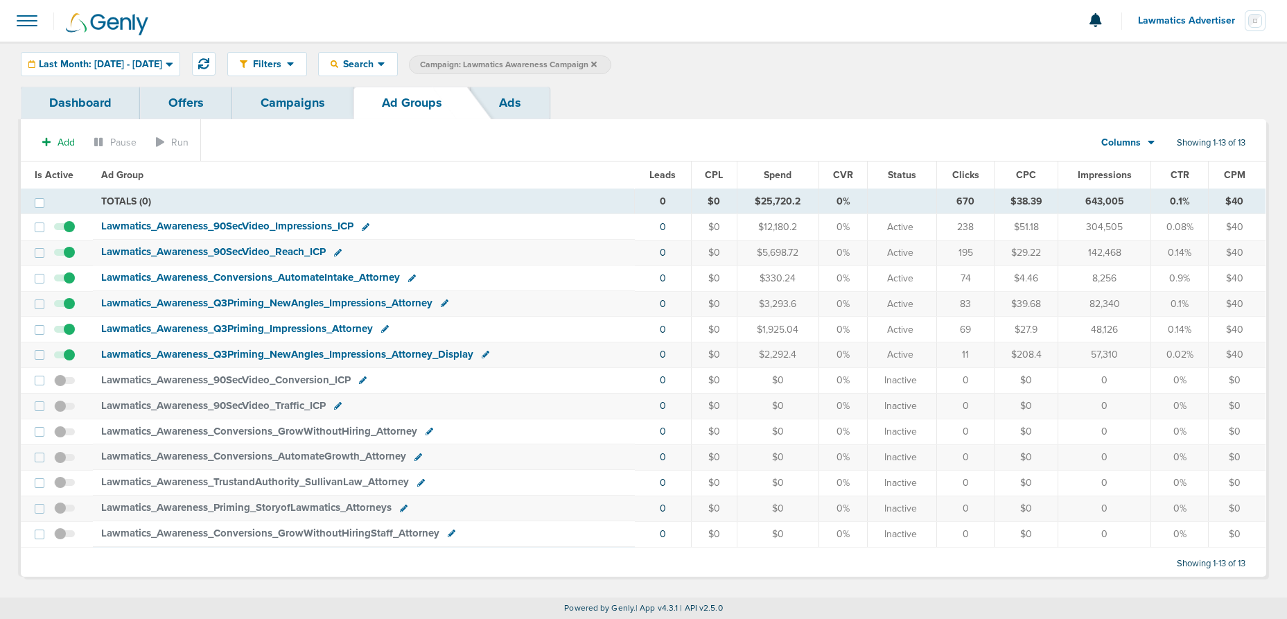
click at [597, 64] on icon at bounding box center [594, 64] width 6 height 8
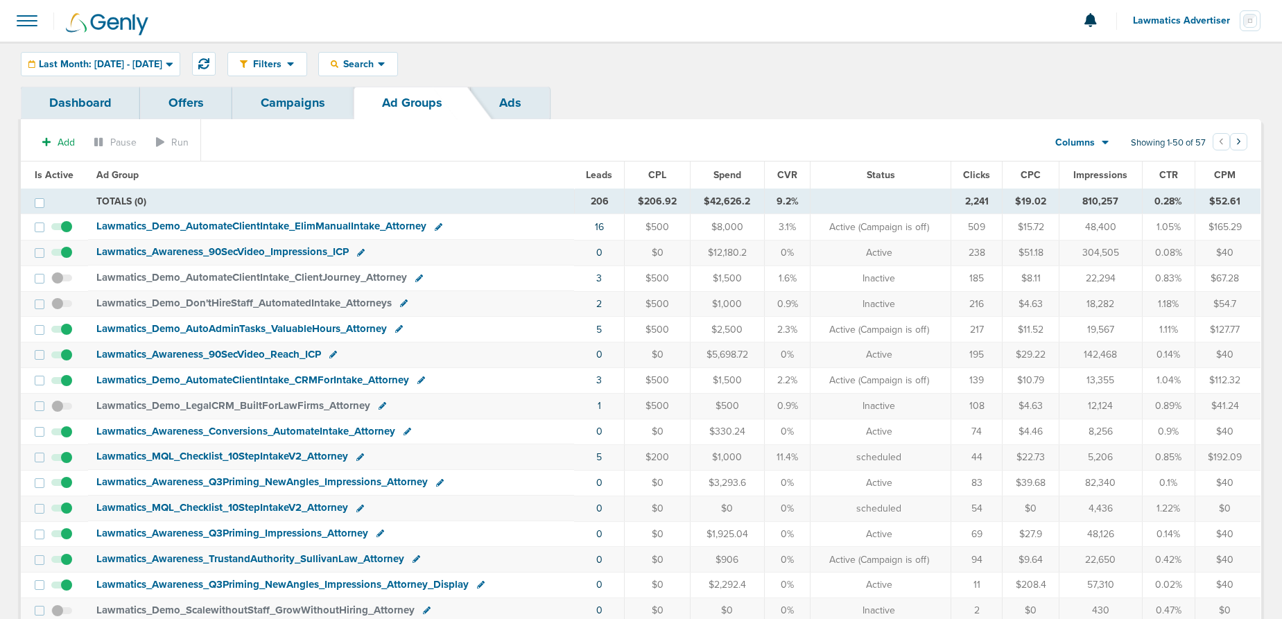
click at [1200, 22] on span "Lawmatics Advertiser" at bounding box center [1186, 21] width 107 height 10
click at [1140, 57] on link "Sign Out" at bounding box center [1191, 59] width 139 height 17
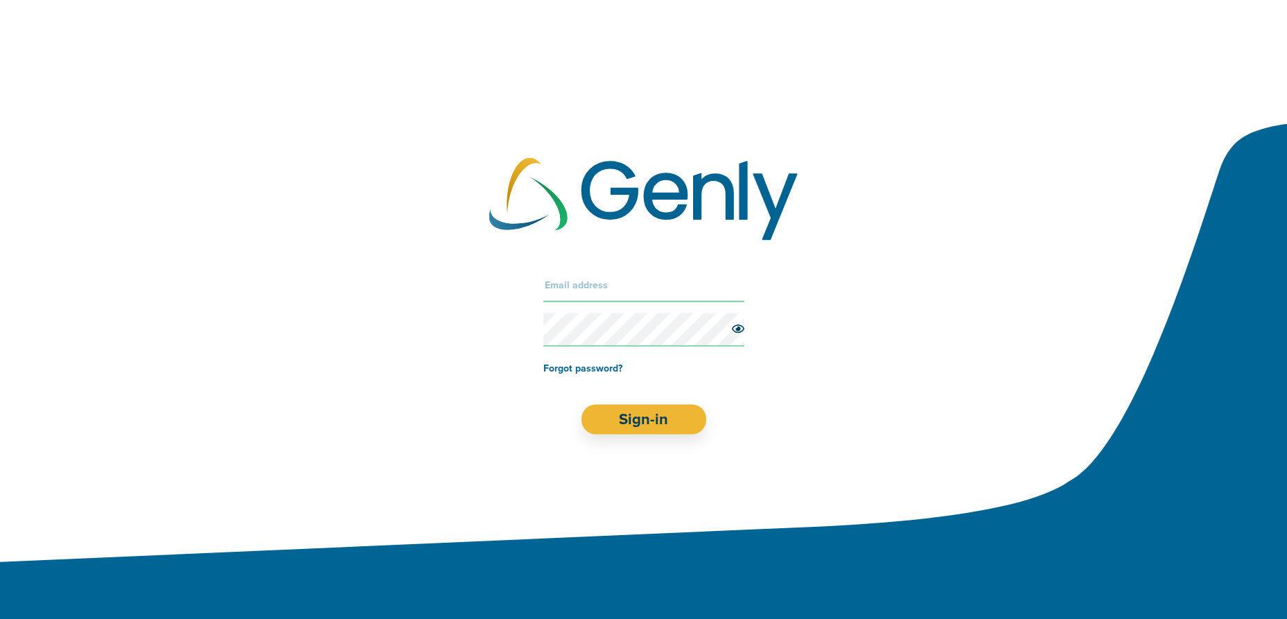
click at [555, 281] on input "text" at bounding box center [643, 284] width 201 height 33
type input "[PERSON_NAME][EMAIL_ADDRESS][DOMAIN_NAME]"
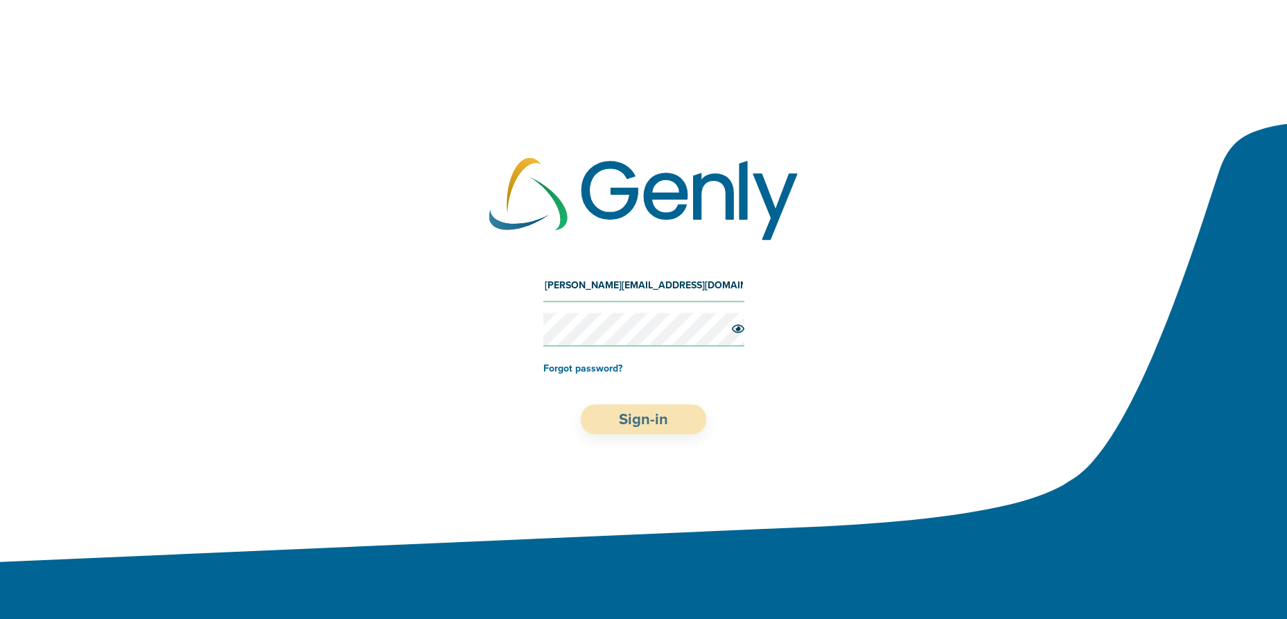
click at [636, 424] on button "Sign-in" at bounding box center [643, 419] width 125 height 30
